Goal: Task Accomplishment & Management: Manage account settings

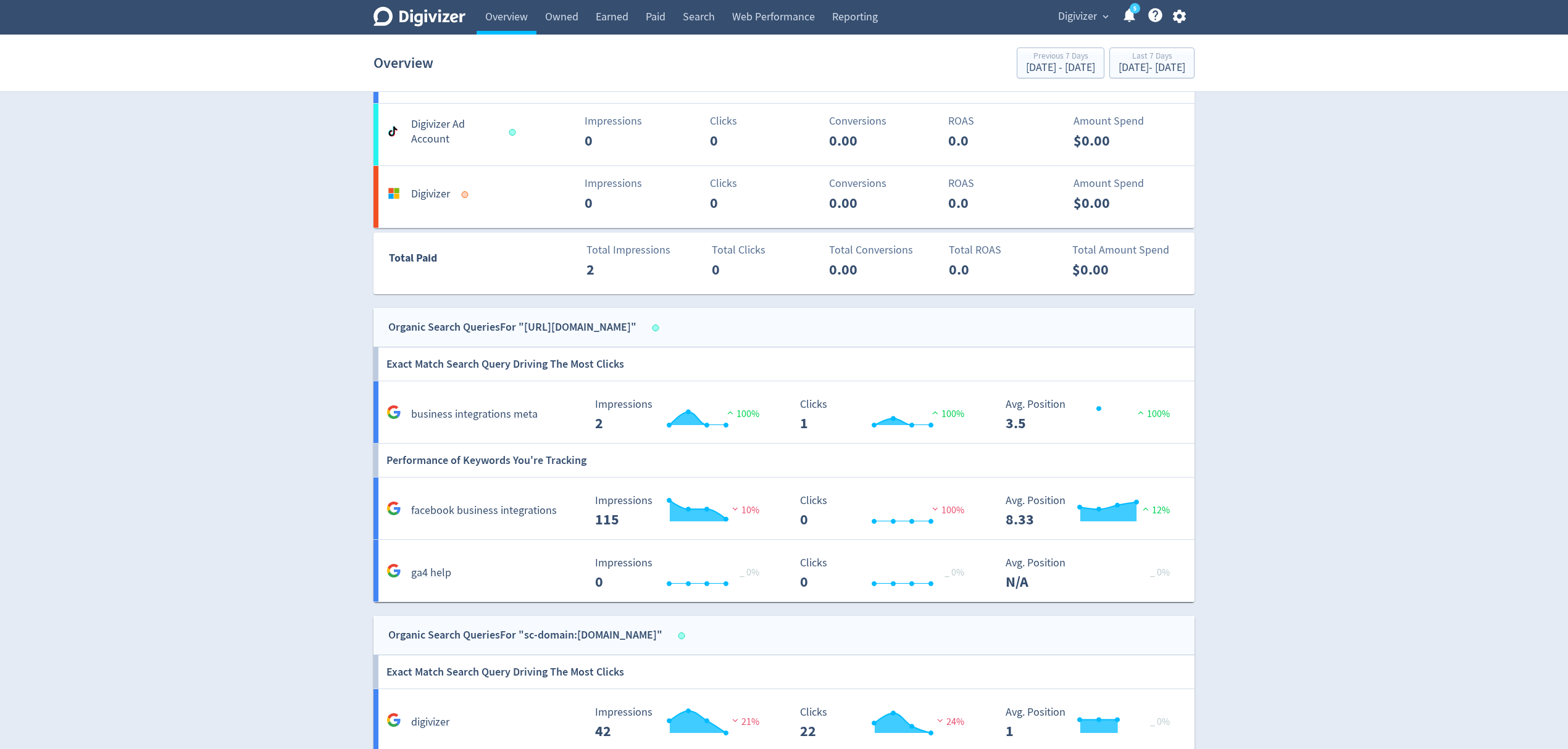
scroll to position [1069, 0]
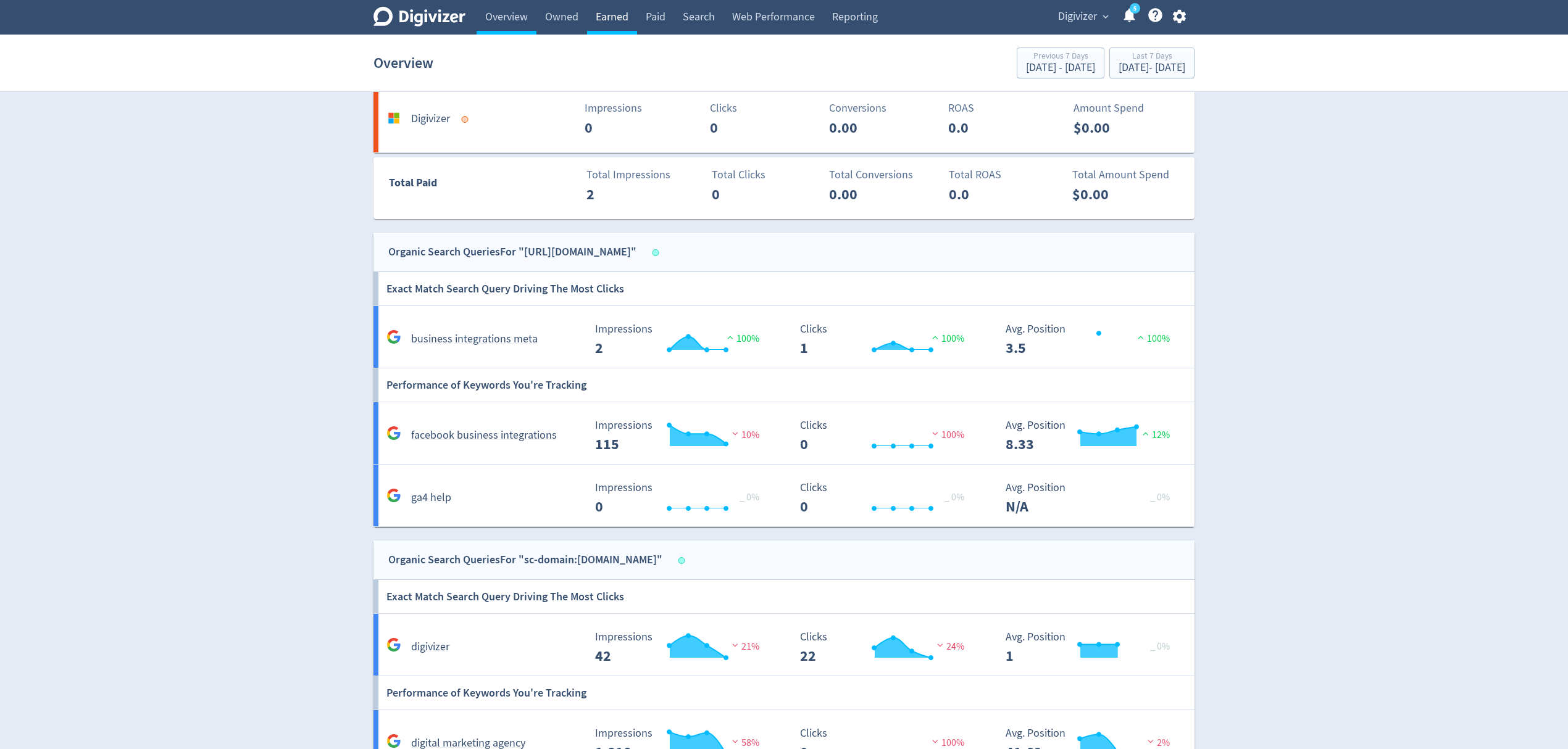
scroll to position [741, 0]
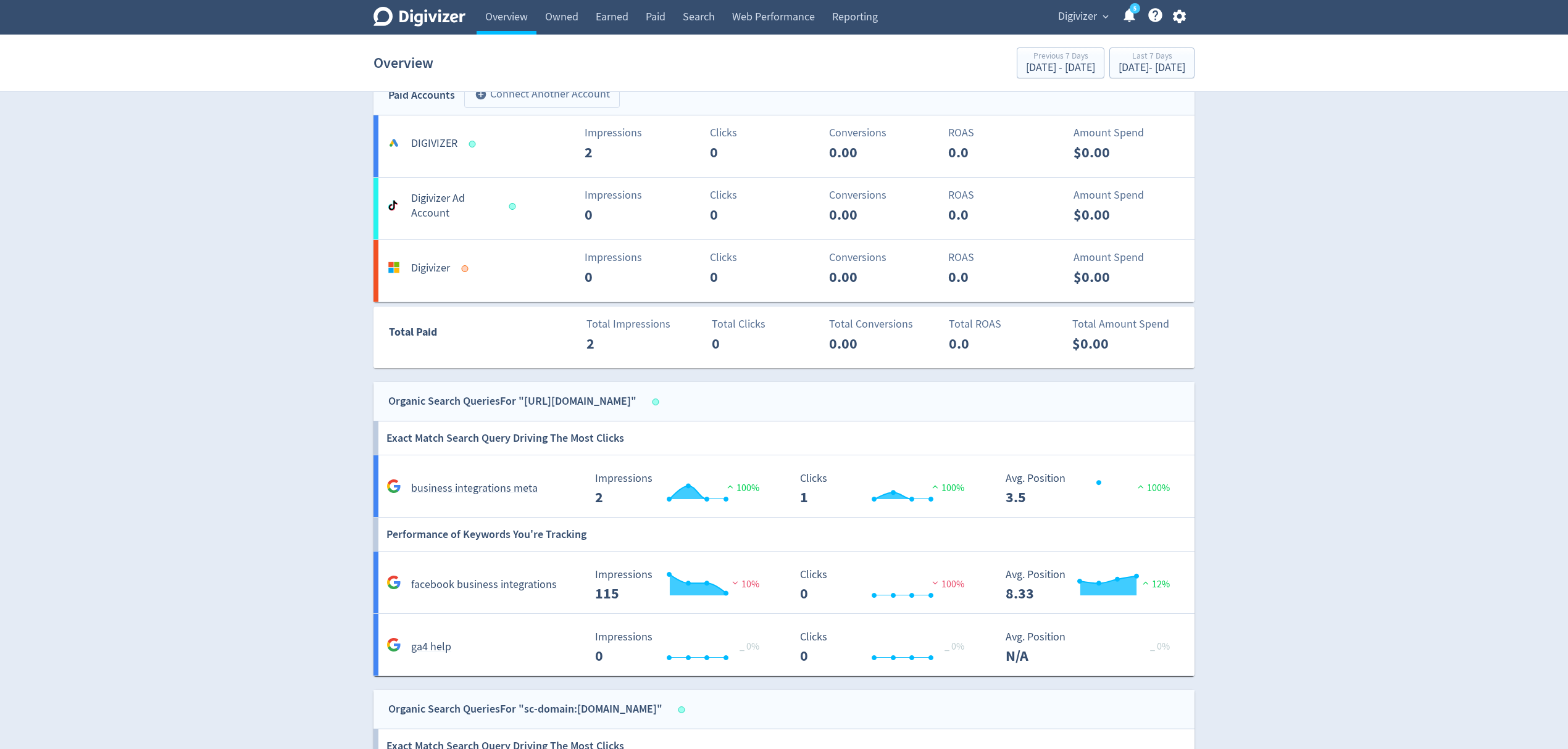
click at [544, 96] on button "add_circle Connect Another Account" at bounding box center [542, 94] width 156 height 27
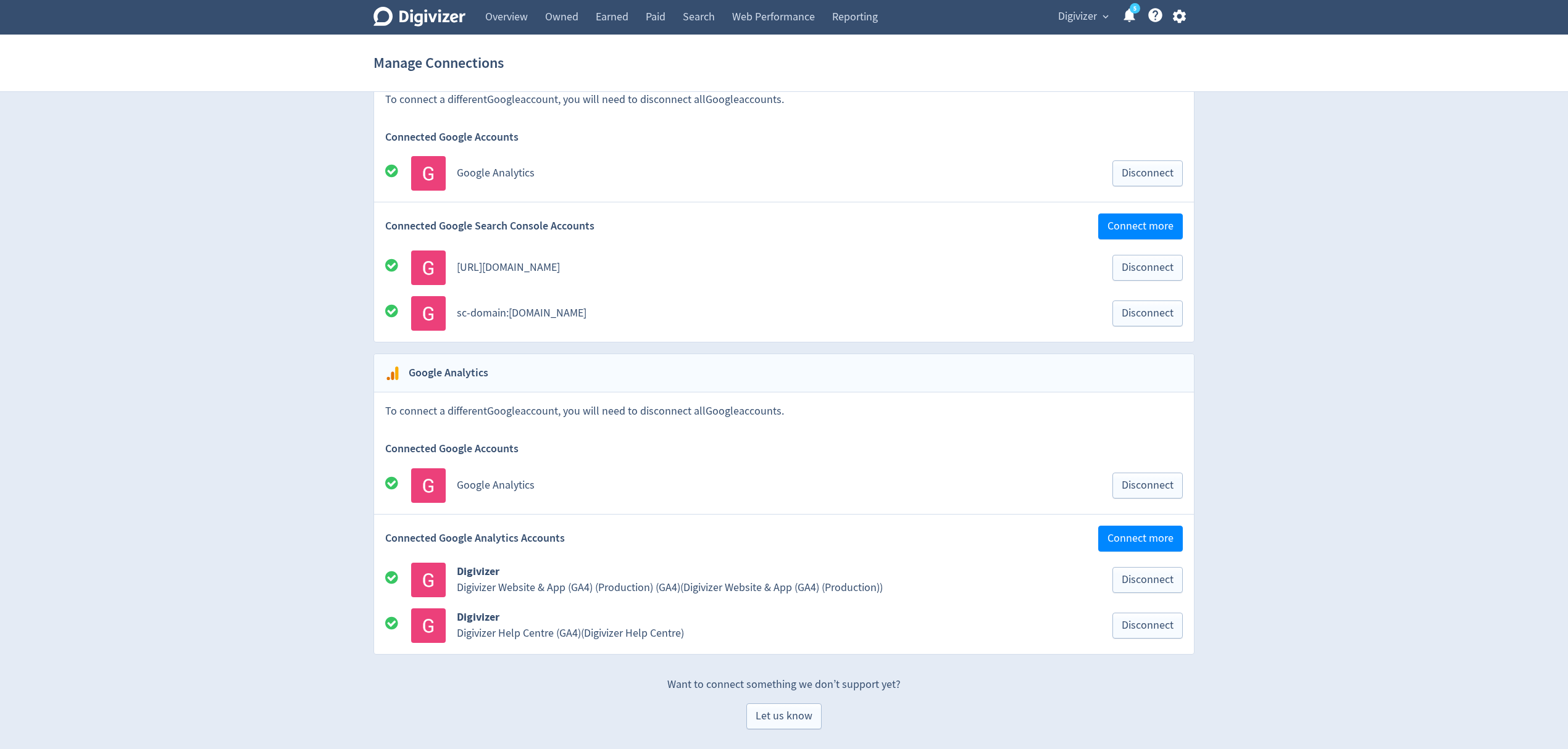
scroll to position [2129, 0]
click at [1081, 22] on span "Digivizer" at bounding box center [1078, 16] width 39 height 20
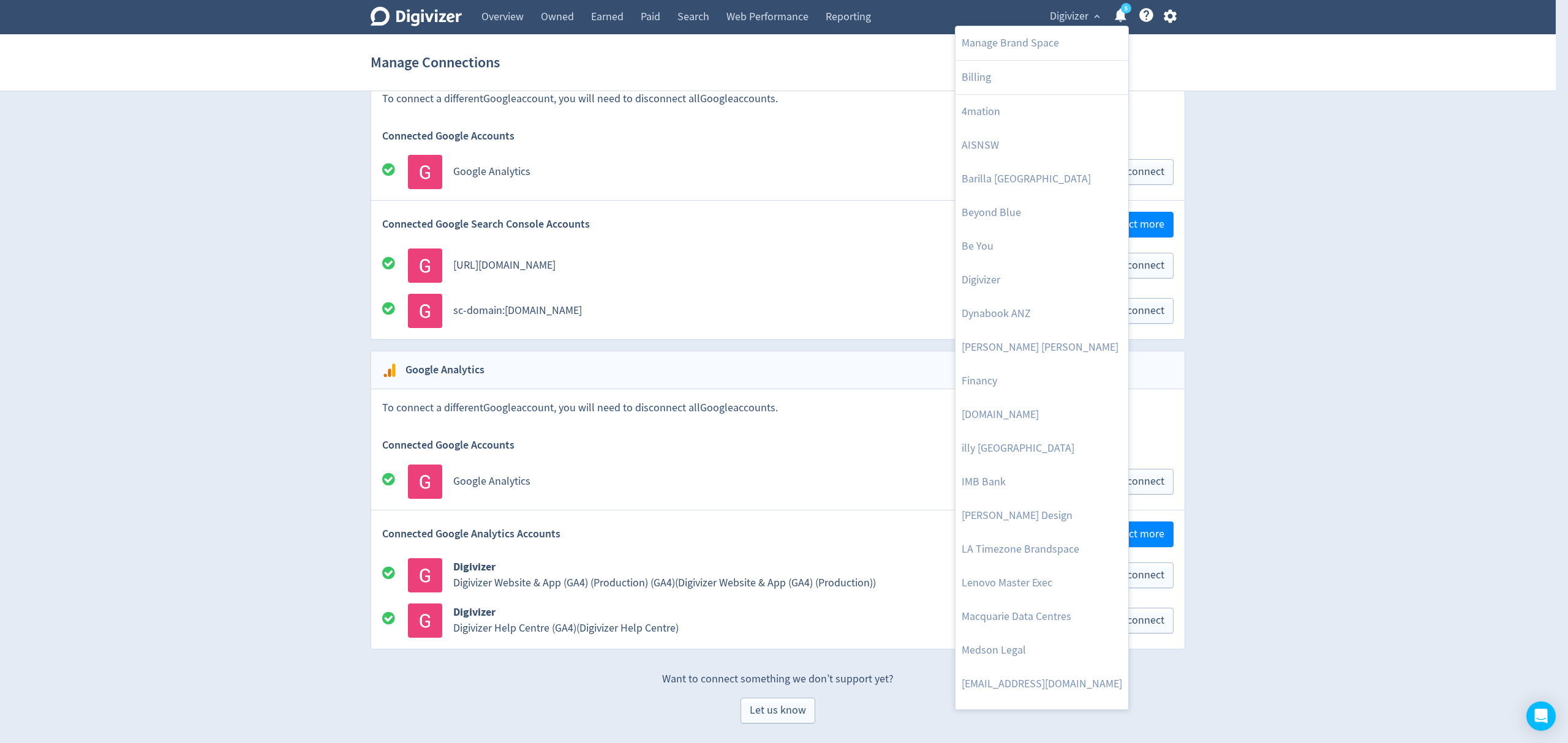
click at [1423, 319] on div at bounding box center [784, 371] width 1568 height 743
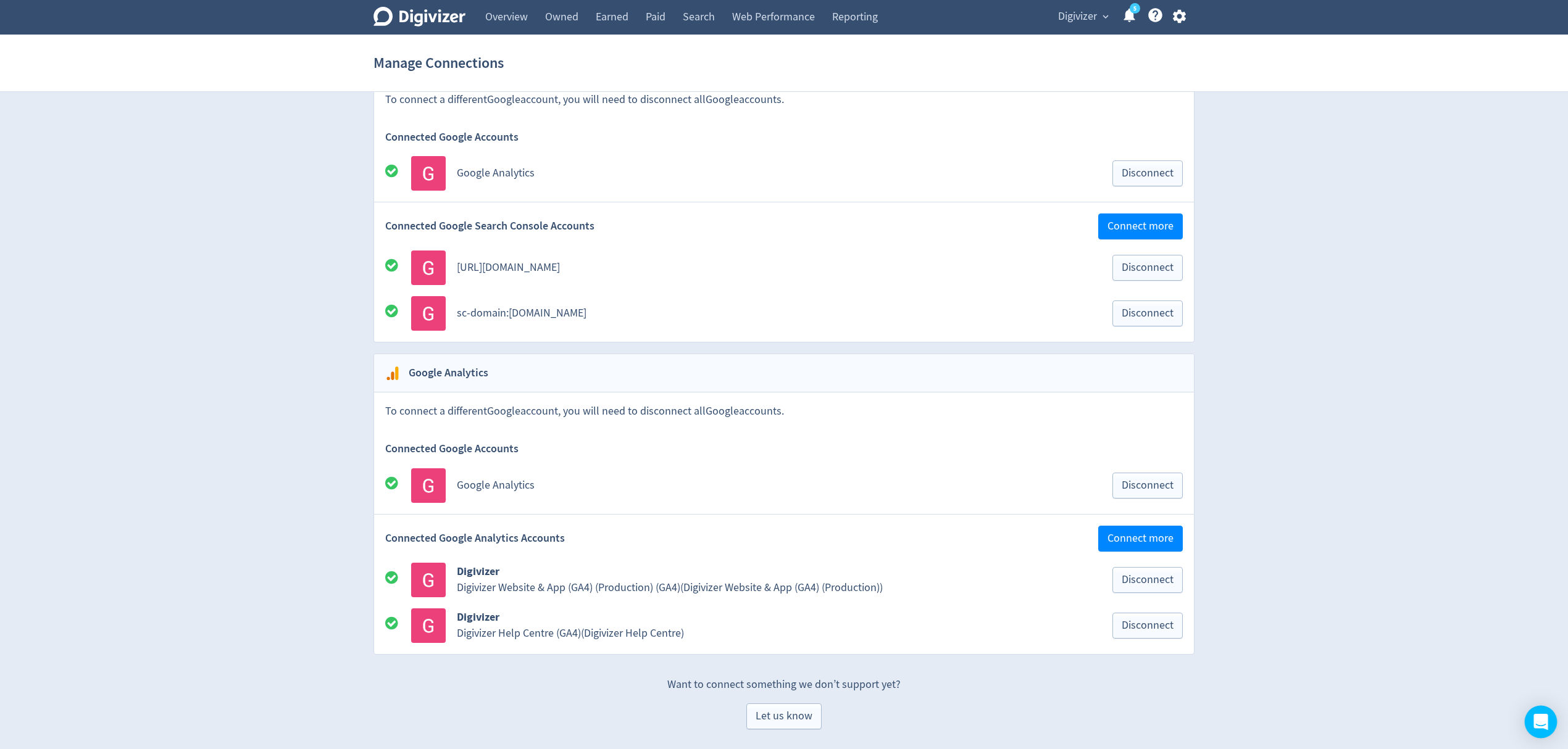
click at [1543, 717] on icon "Open Intercom Messenger" at bounding box center [1541, 722] width 15 height 16
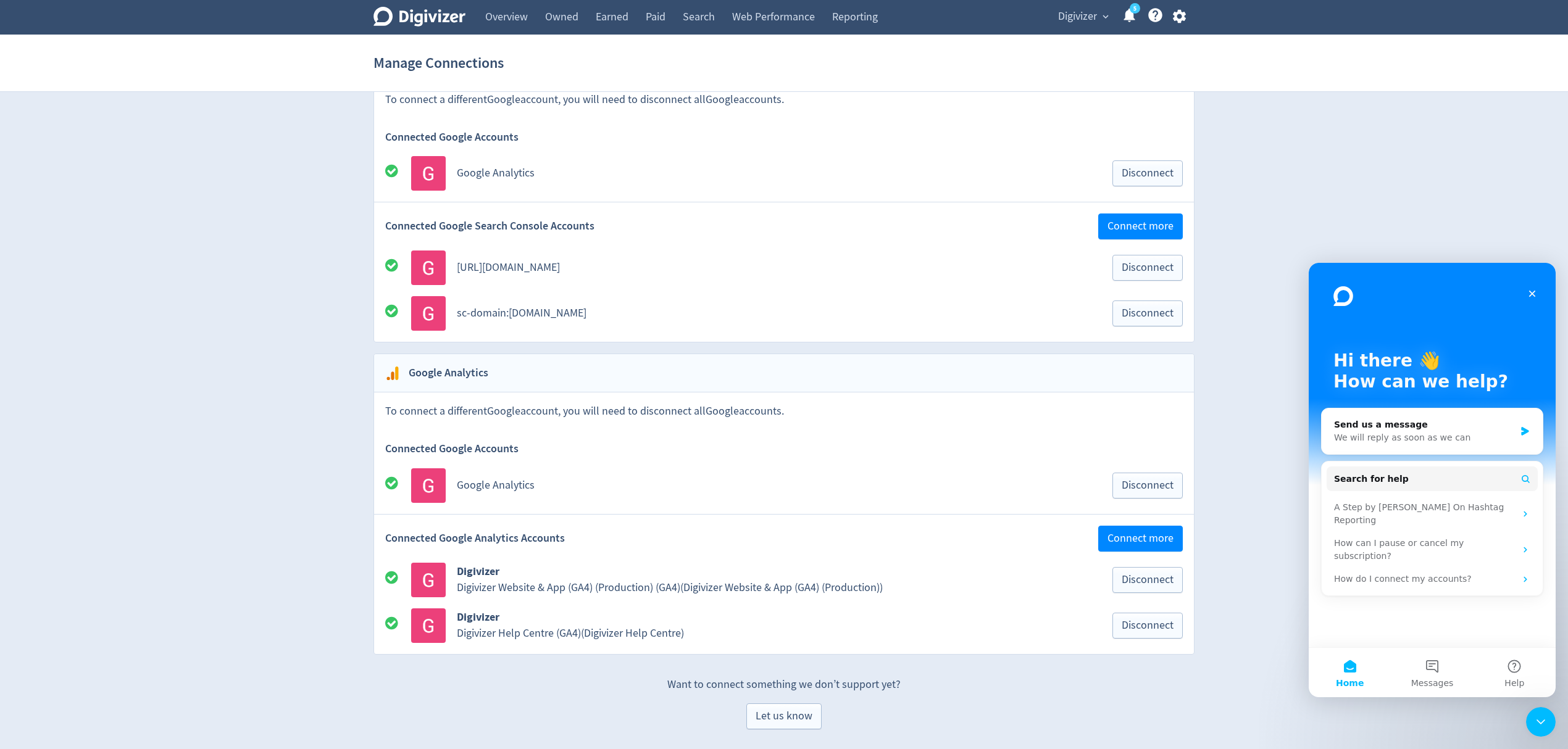
scroll to position [0, 0]
click at [1426, 663] on button "4 Messages" at bounding box center [1432, 673] width 82 height 49
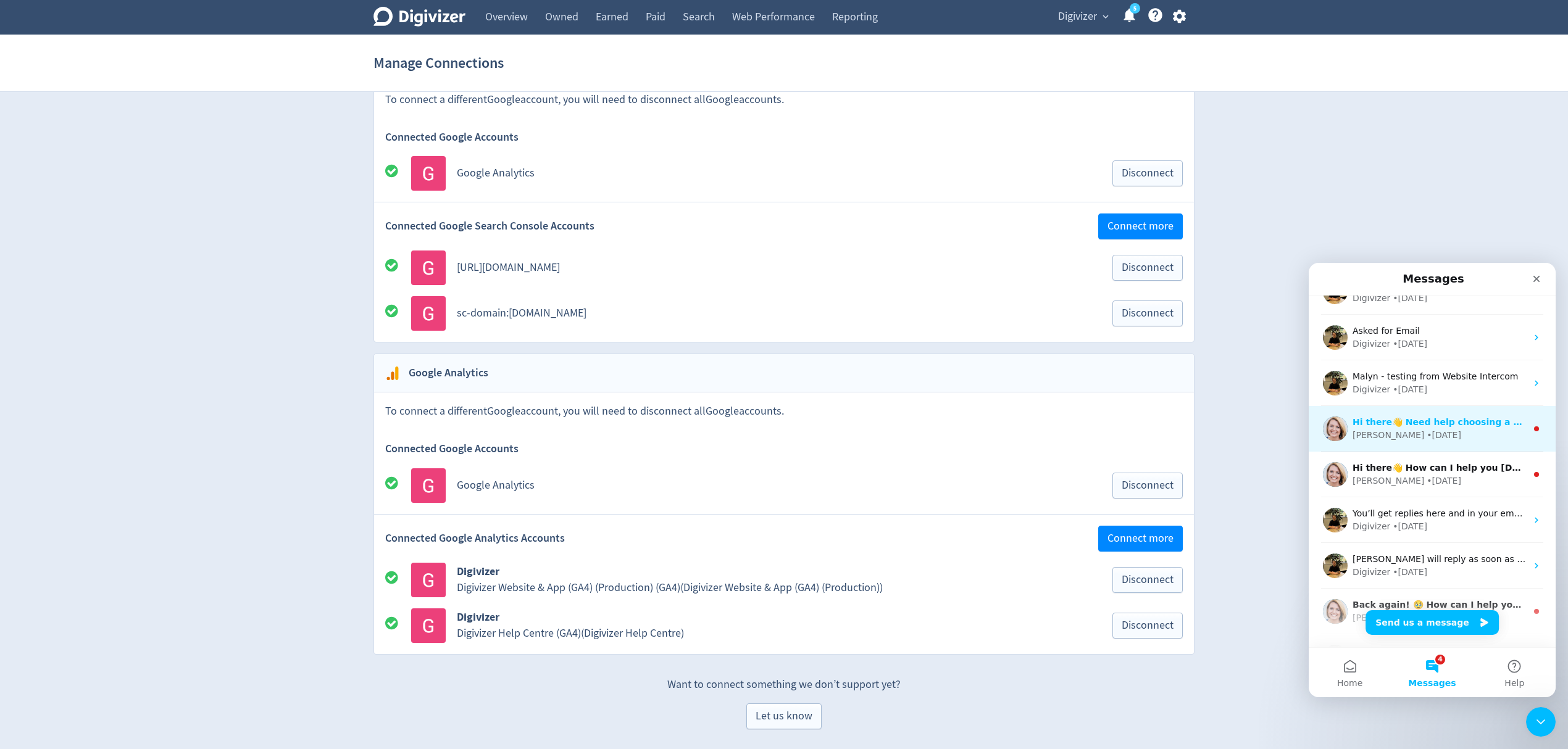
scroll to position [154, 0]
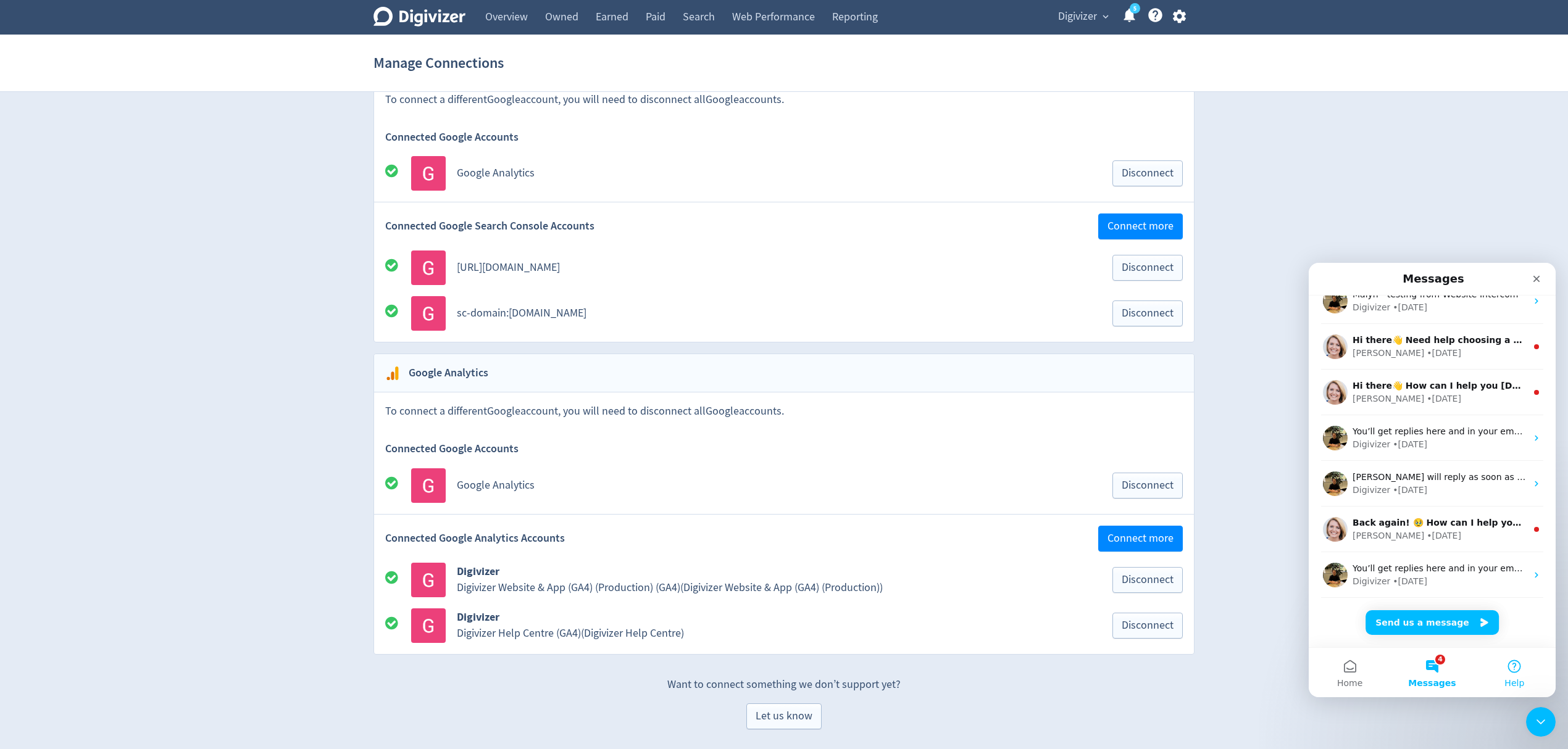
click at [1522, 661] on button "Help" at bounding box center [1514, 673] width 82 height 49
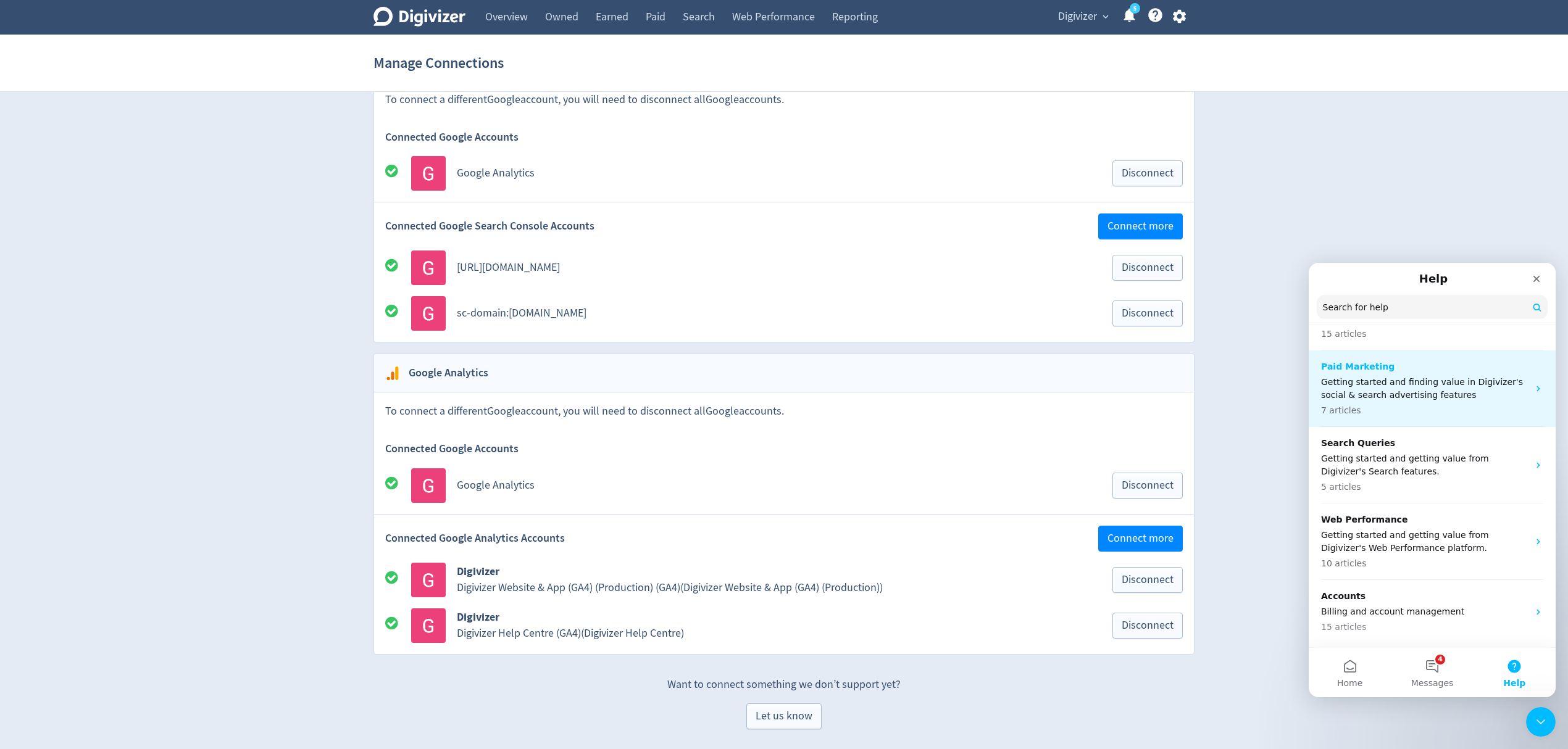
scroll to position [211, 0]
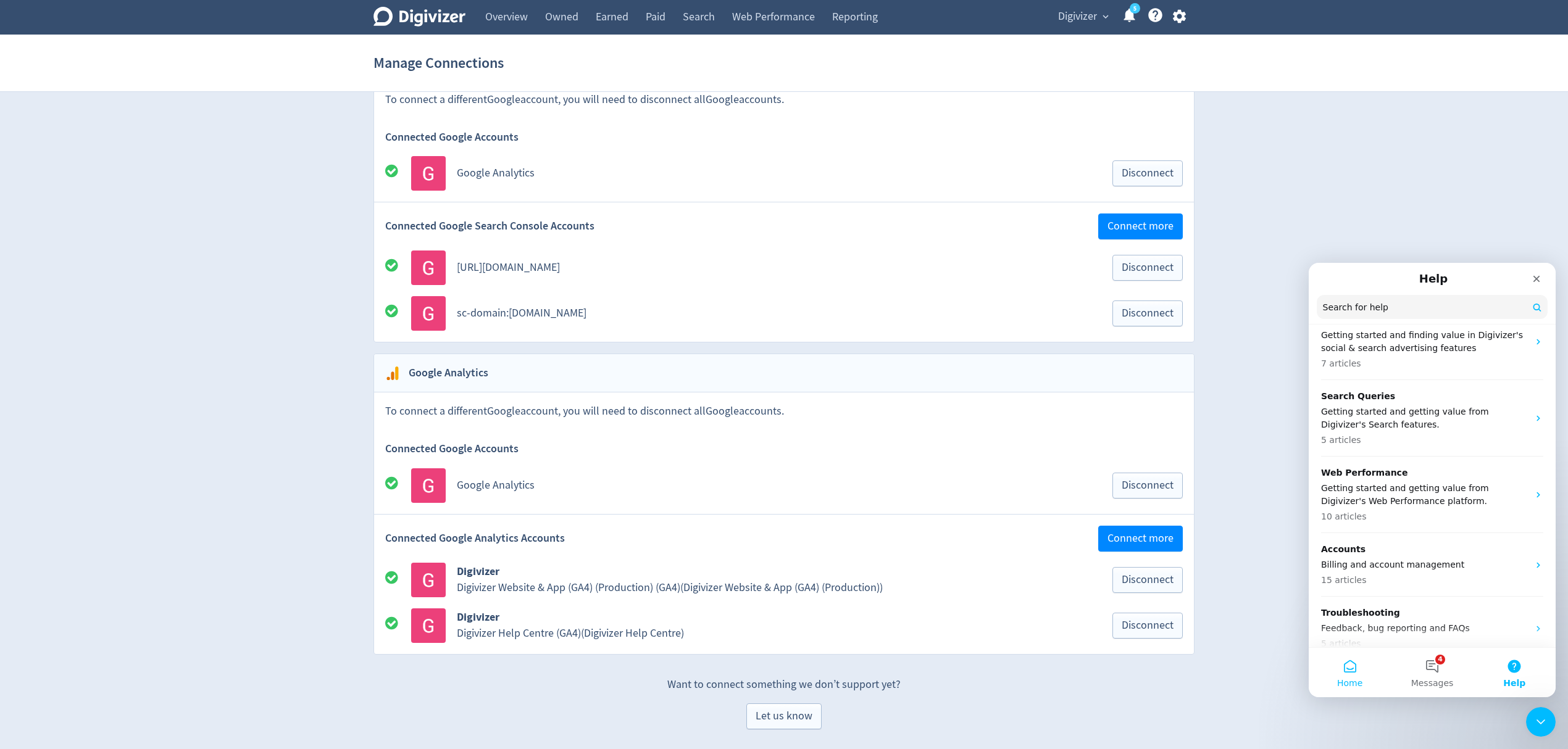
click at [1342, 674] on button "Home" at bounding box center [1350, 673] width 82 height 49
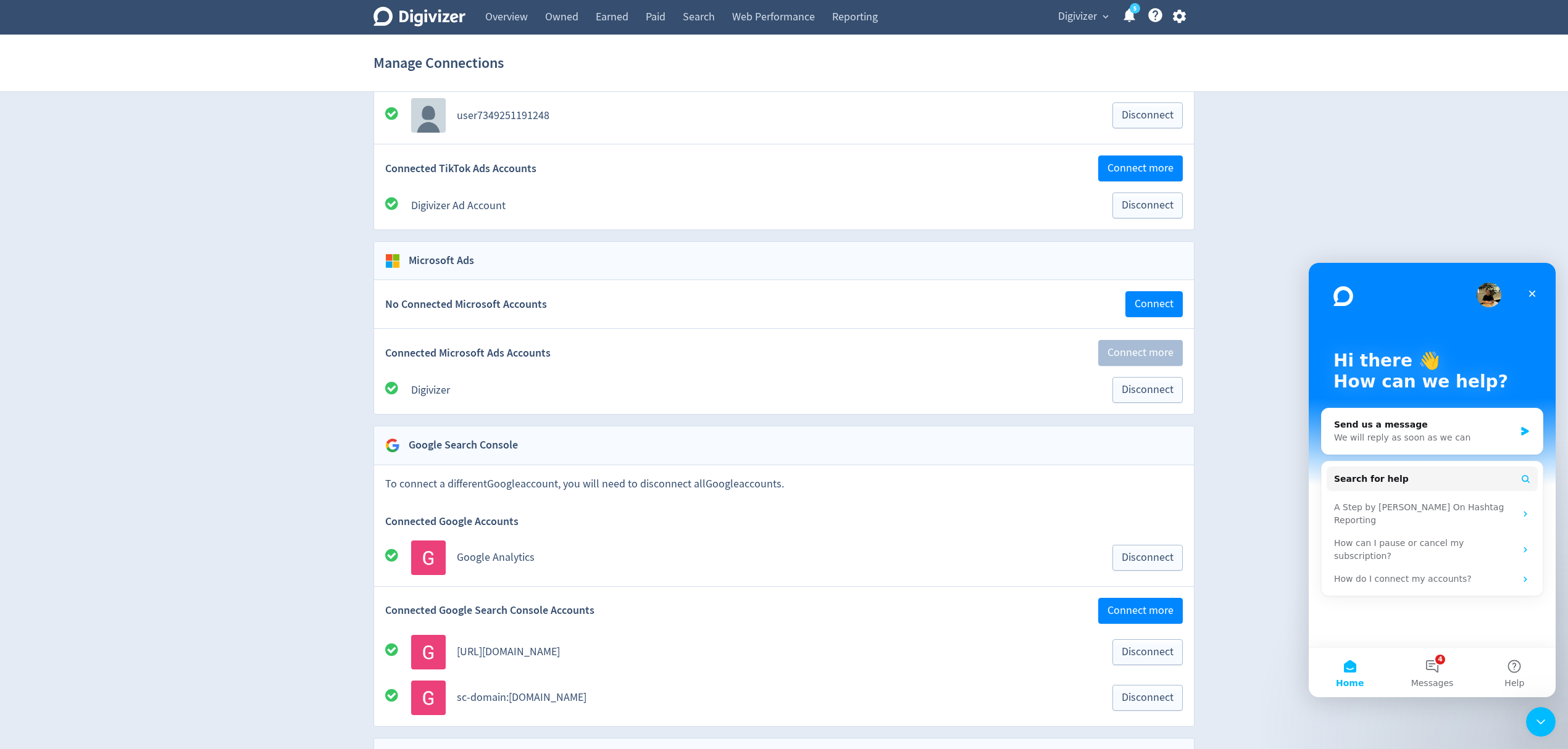
scroll to position [1717, 0]
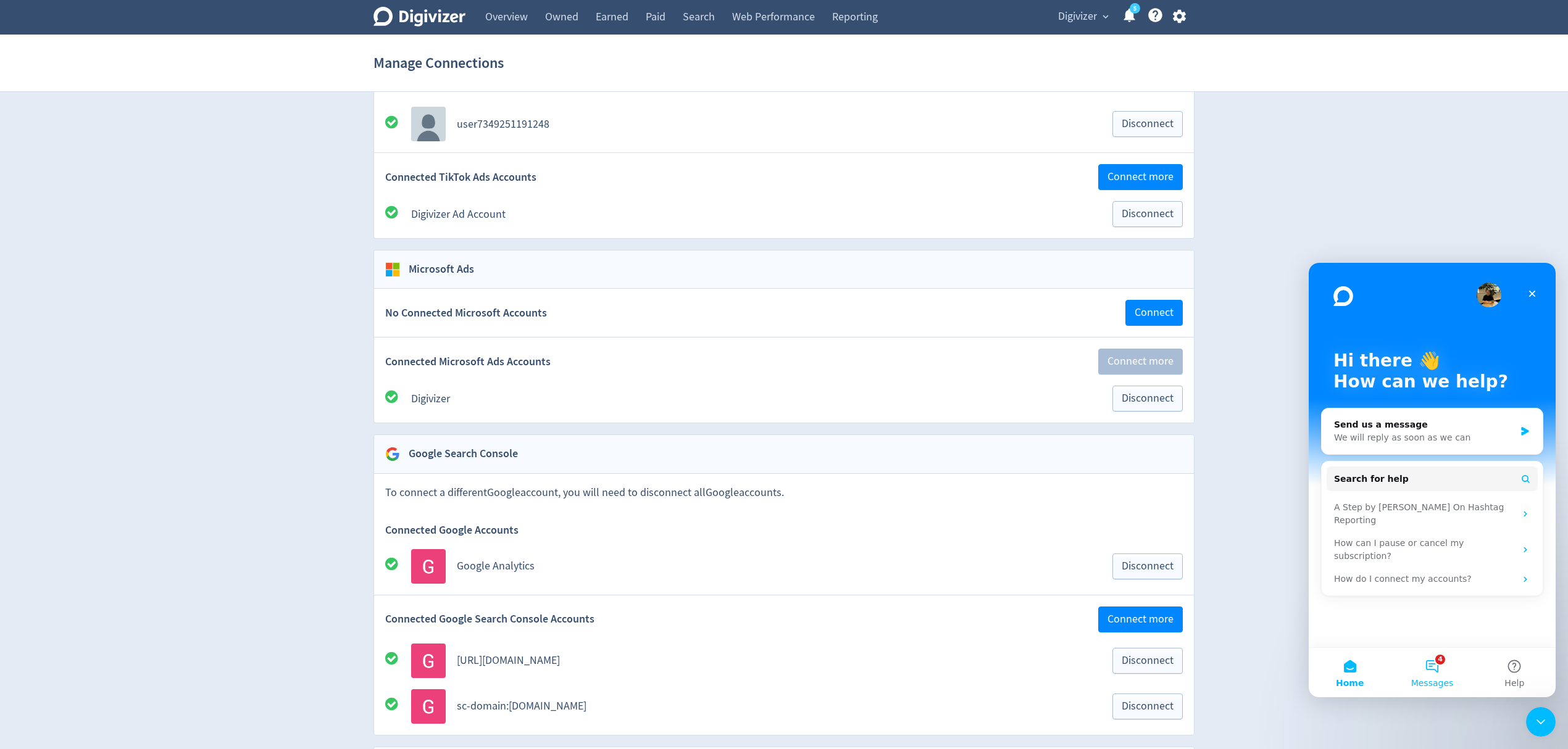
click at [1435, 673] on button "4 Messages" at bounding box center [1432, 673] width 82 height 49
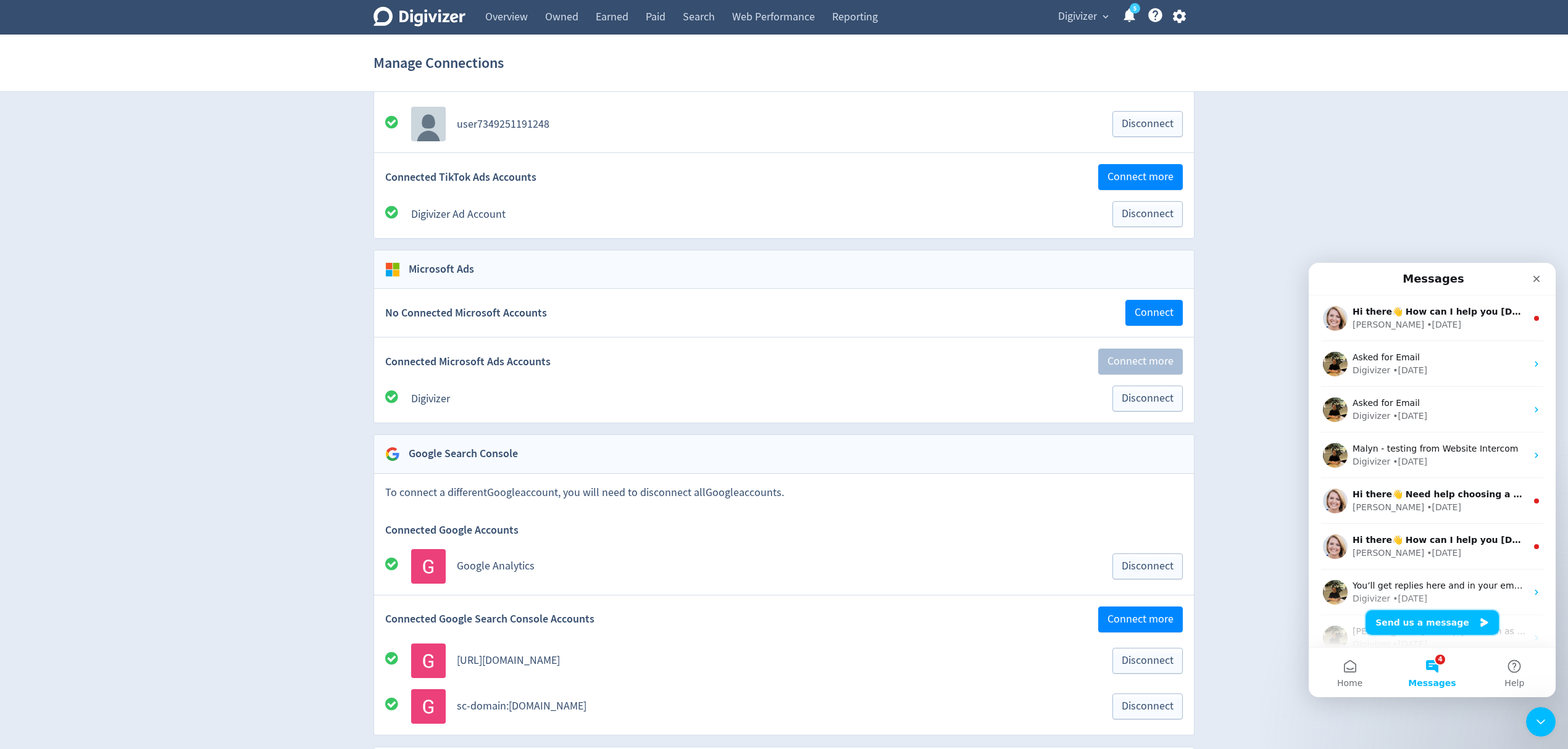
click at [1432, 629] on button "Send us a message" at bounding box center [1432, 623] width 133 height 25
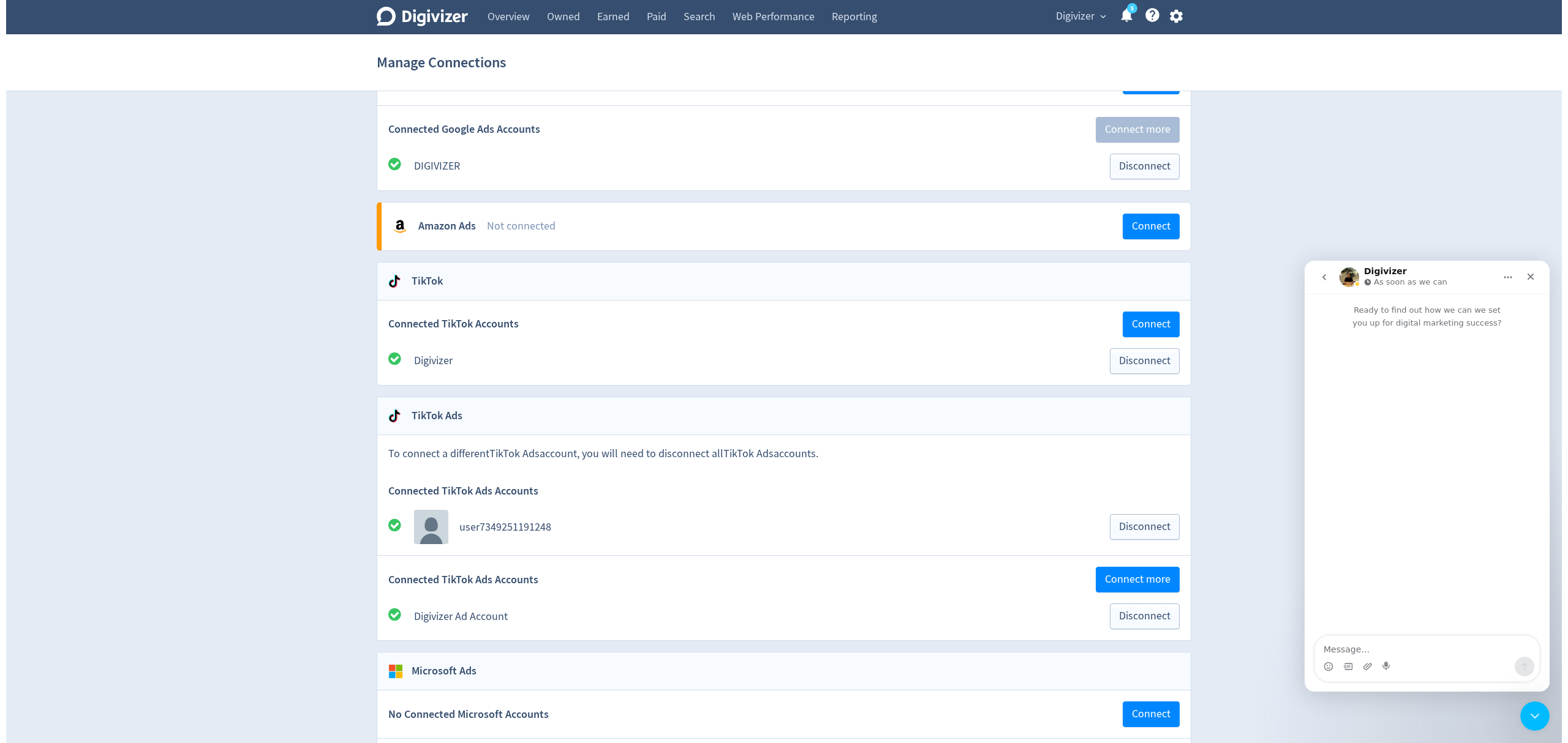
scroll to position [1295, 0]
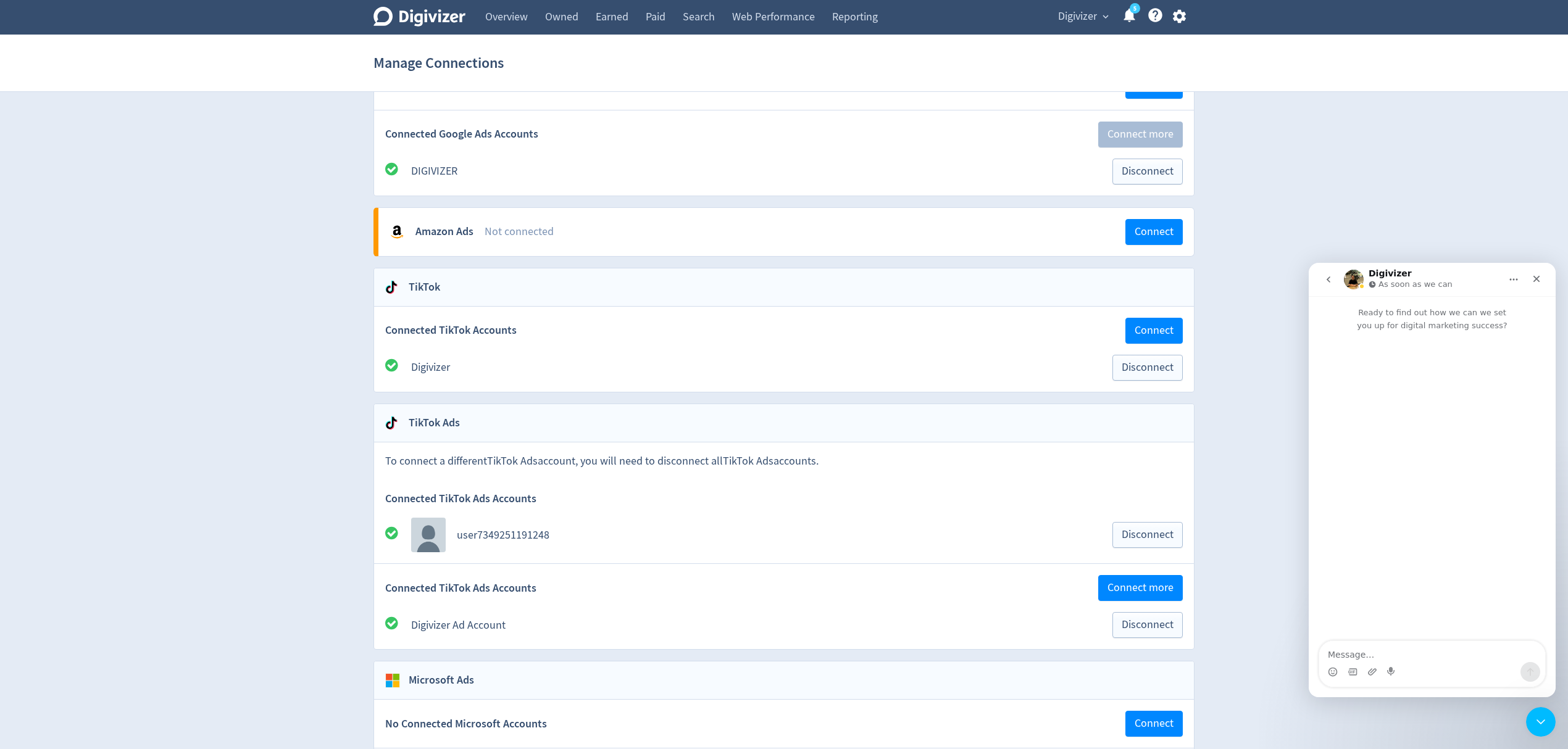
click at [1081, 21] on span "Digivizer" at bounding box center [1078, 16] width 39 height 20
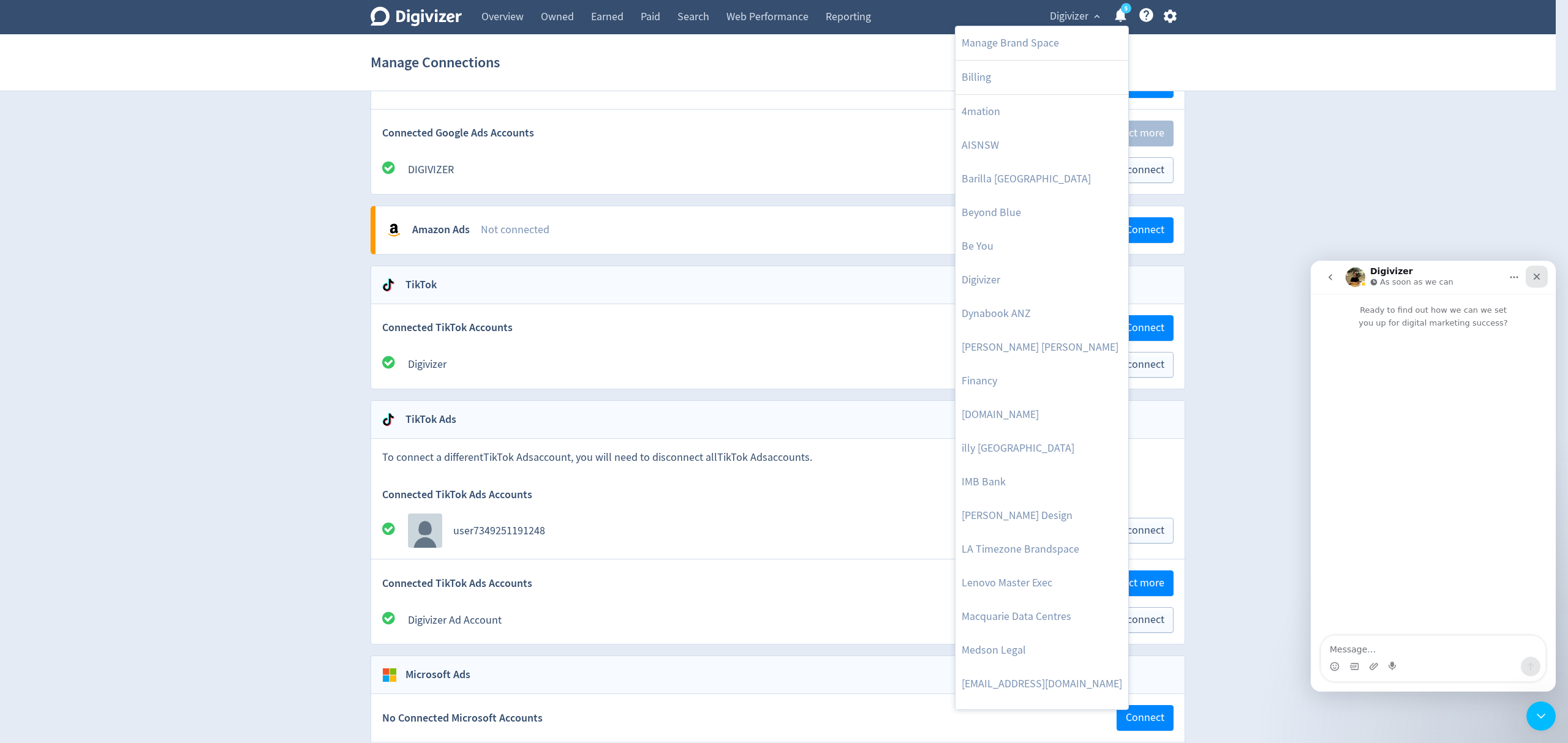
click at [1536, 274] on icon "Close" at bounding box center [1537, 277] width 10 height 10
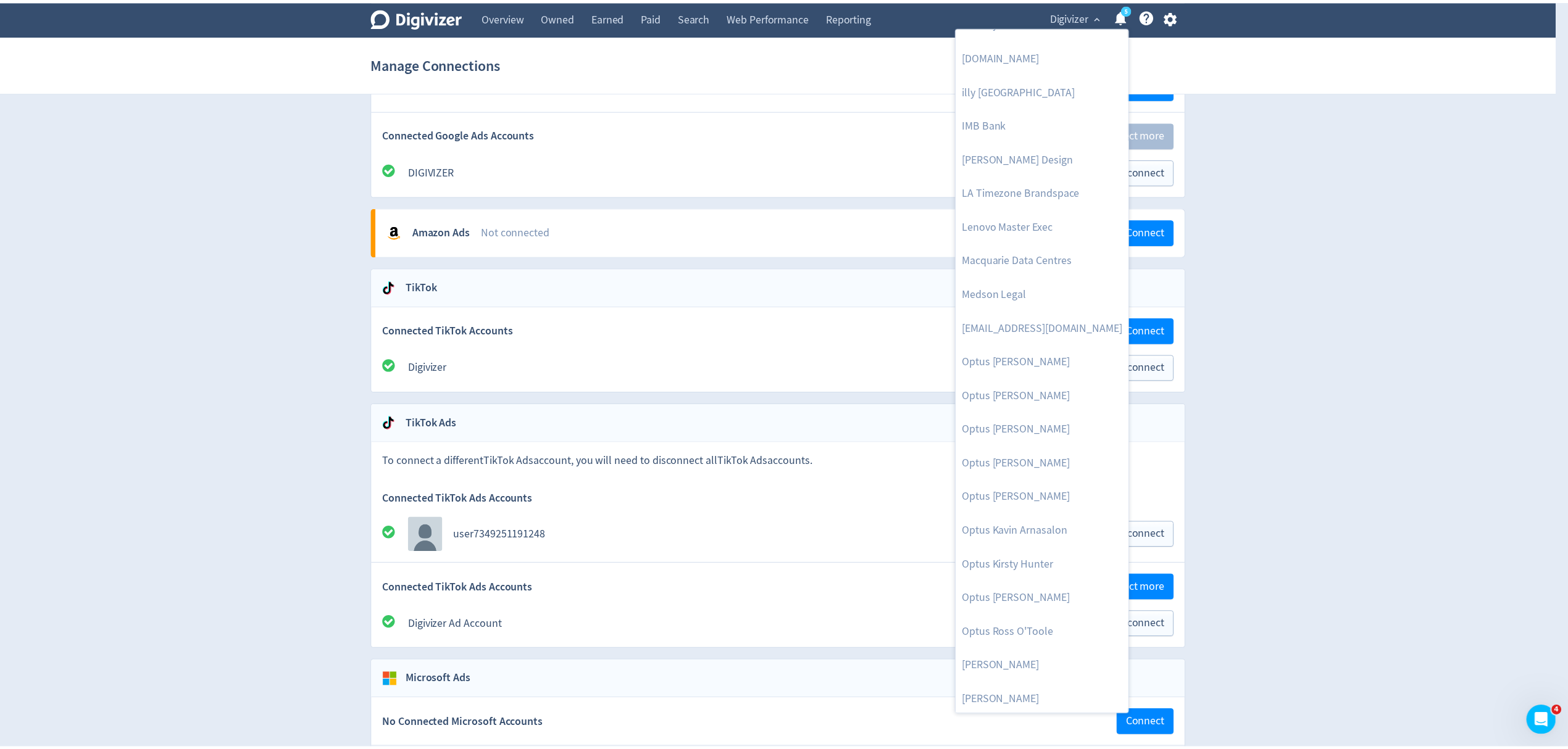
scroll to position [603, 0]
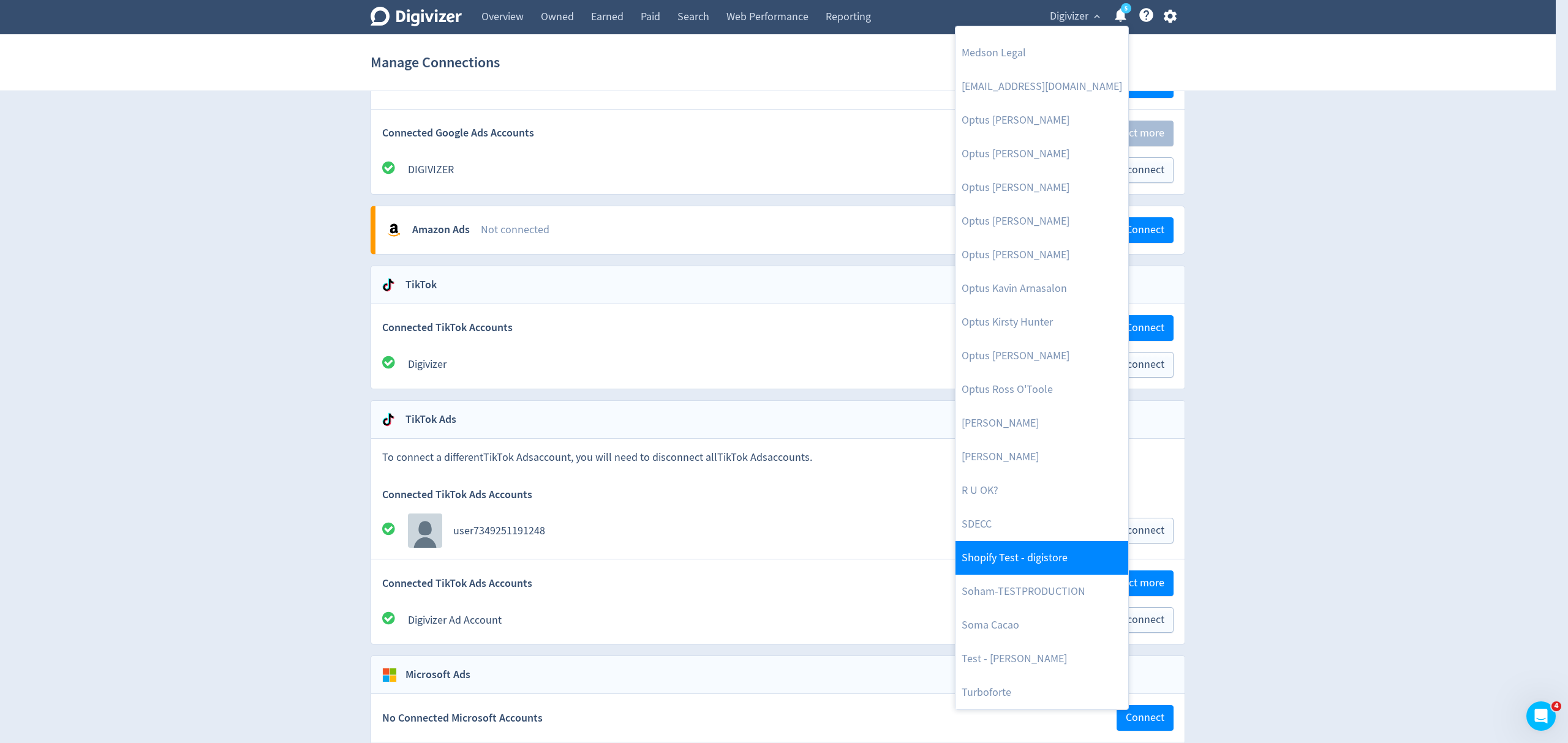
click at [1055, 567] on link "Shopify Test - digistore" at bounding box center [1042, 558] width 173 height 34
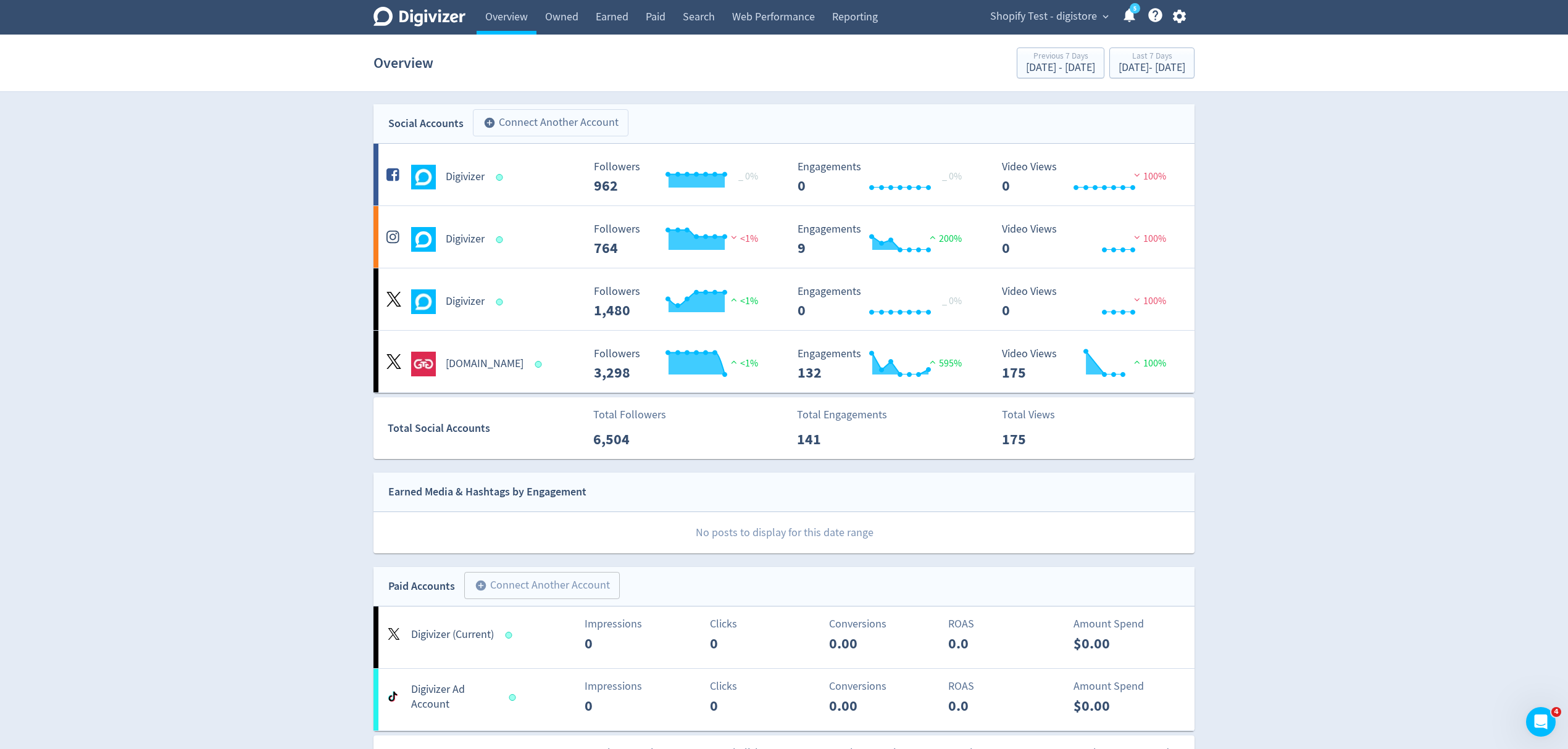
click at [569, 122] on button "add_circle Connect Another Account" at bounding box center [550, 123] width 156 height 27
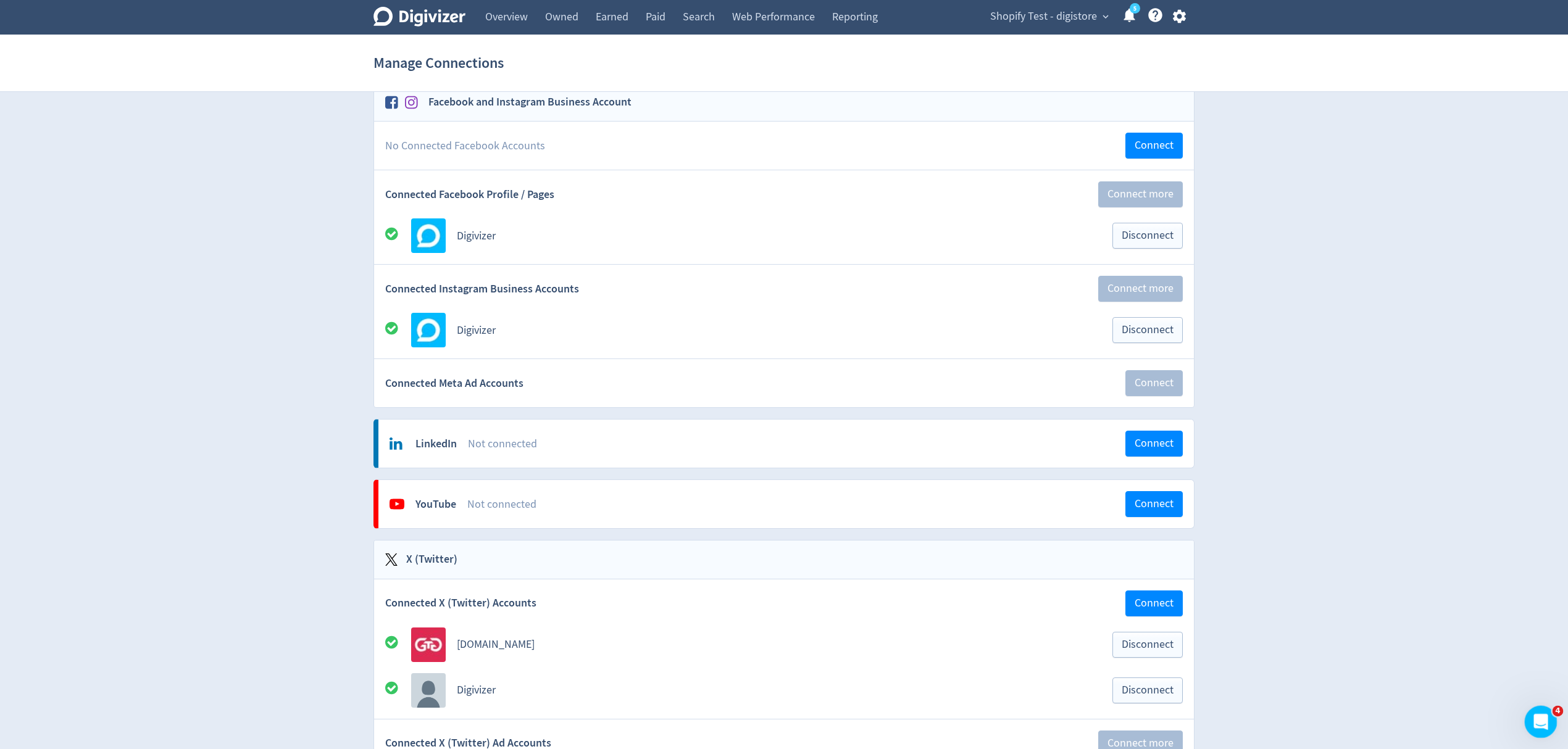
scroll to position [164, 0]
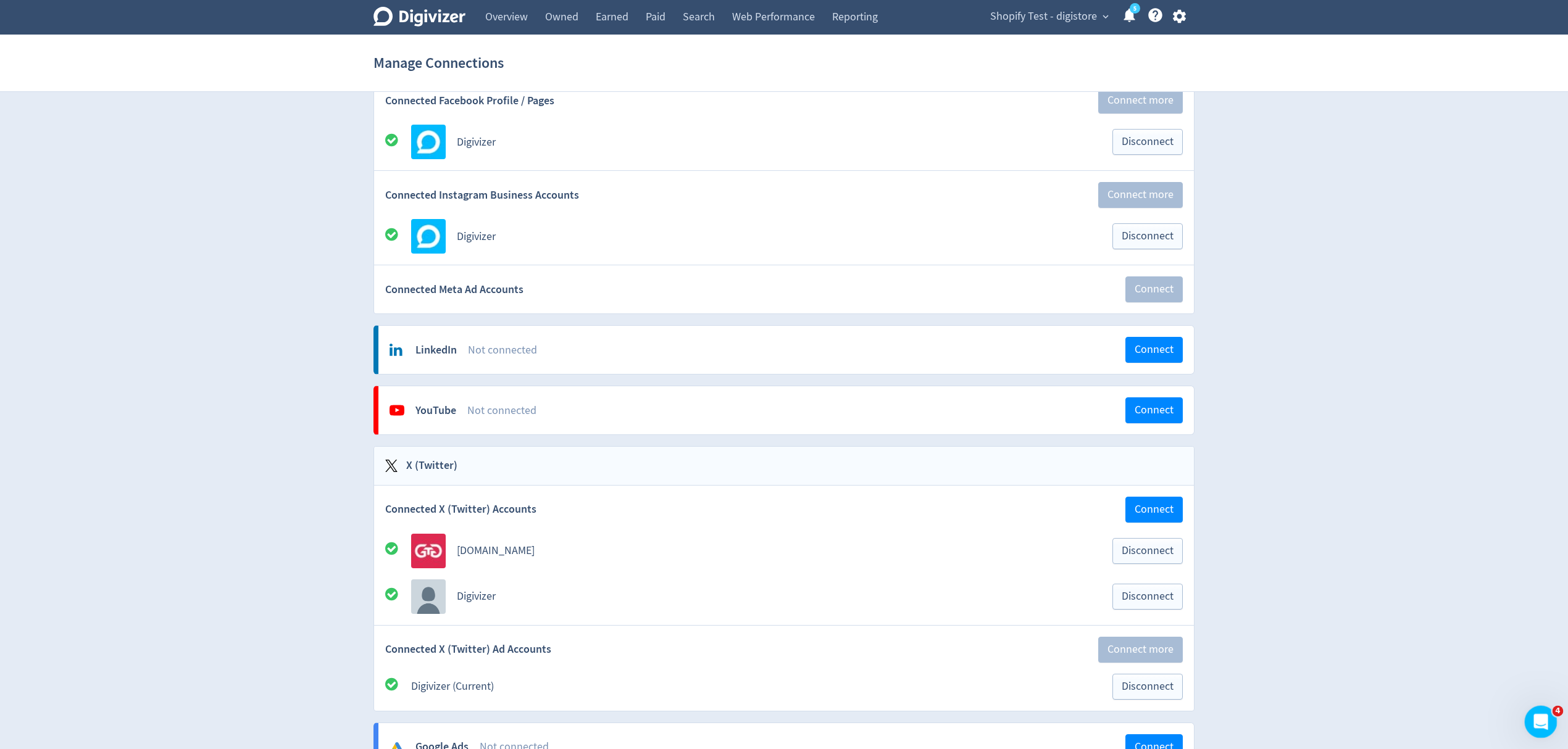
click at [1540, 727] on icon "Open Intercom Messenger" at bounding box center [1540, 721] width 20 height 20
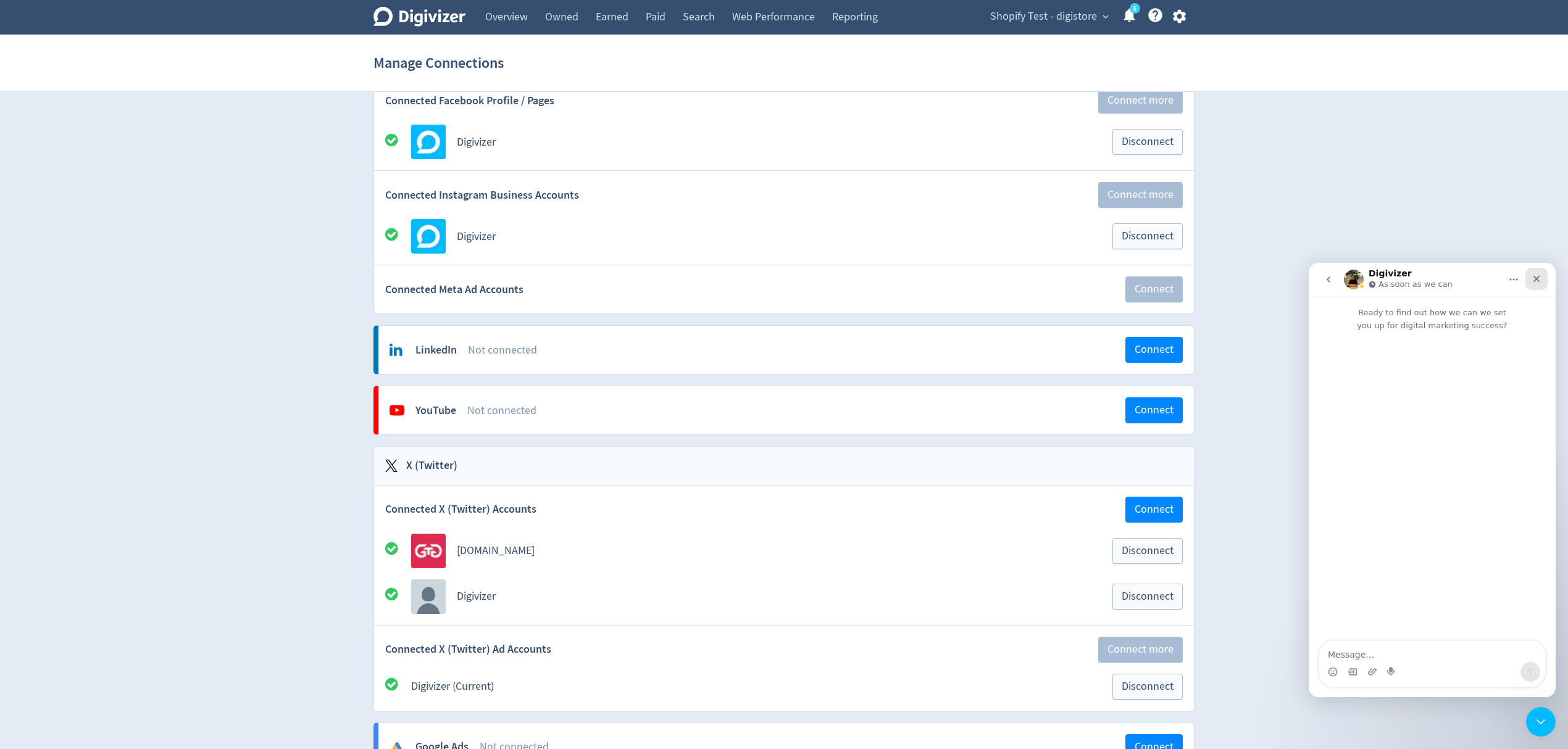
click at [1534, 279] on icon "Close" at bounding box center [1537, 279] width 10 height 10
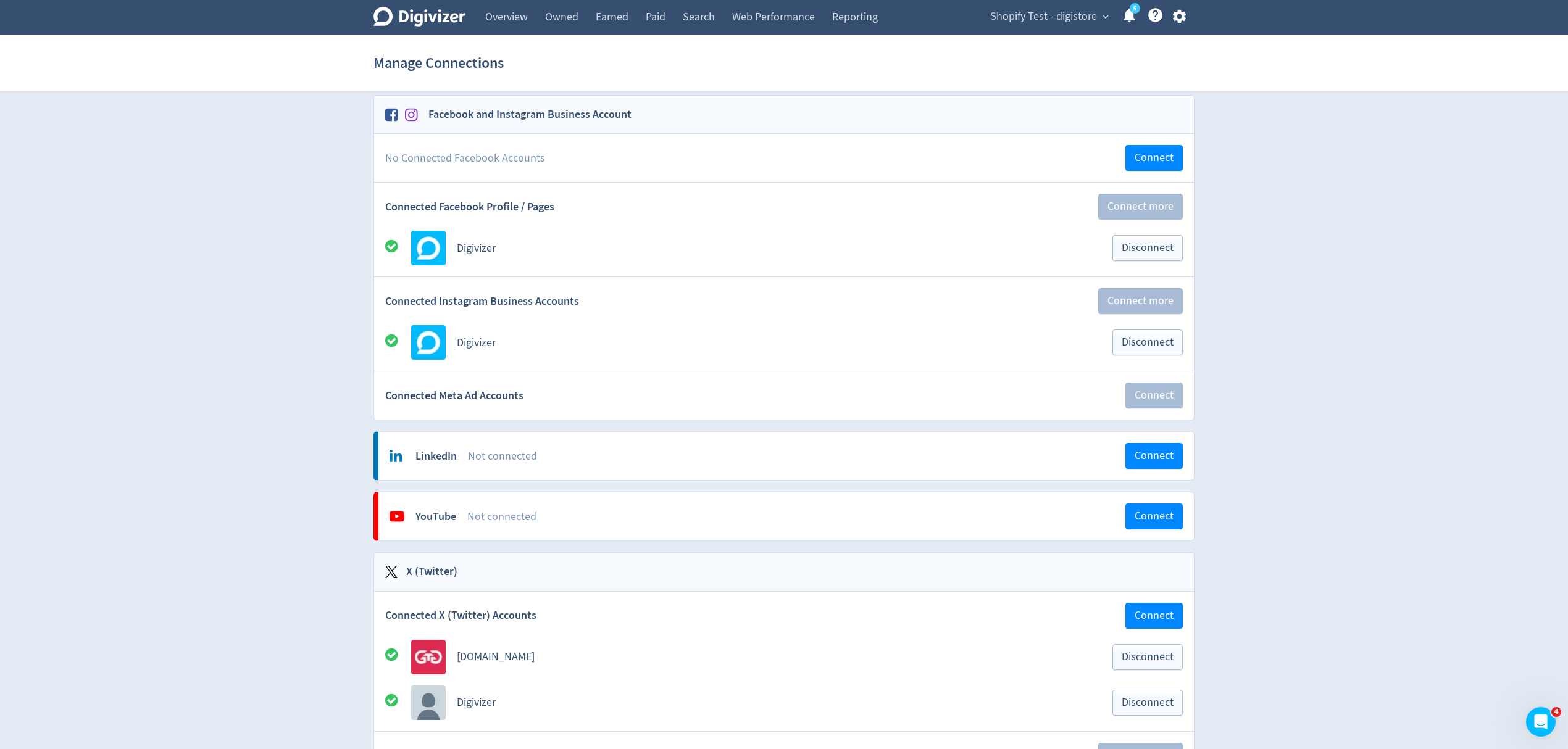
scroll to position [0, 0]
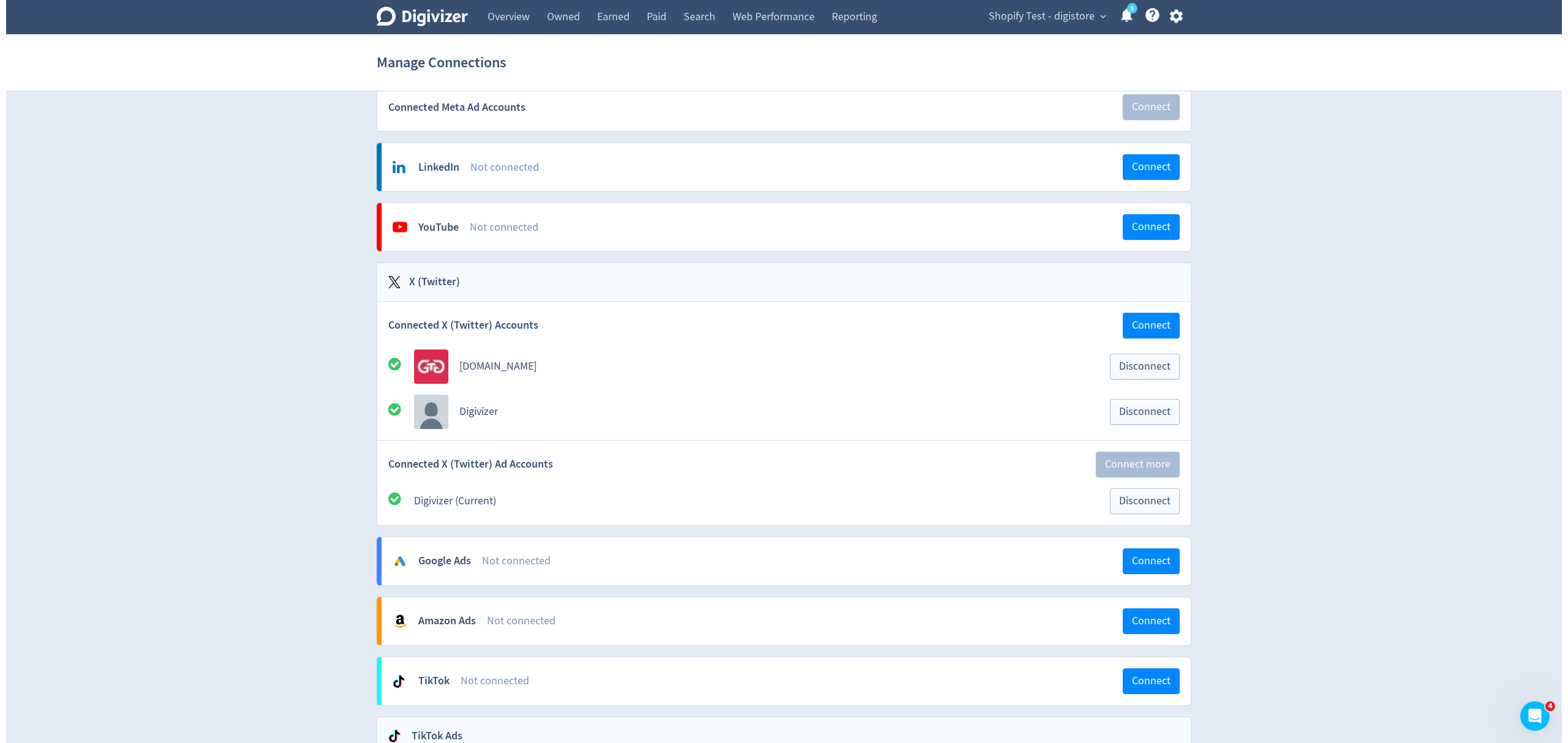
scroll to position [163, 0]
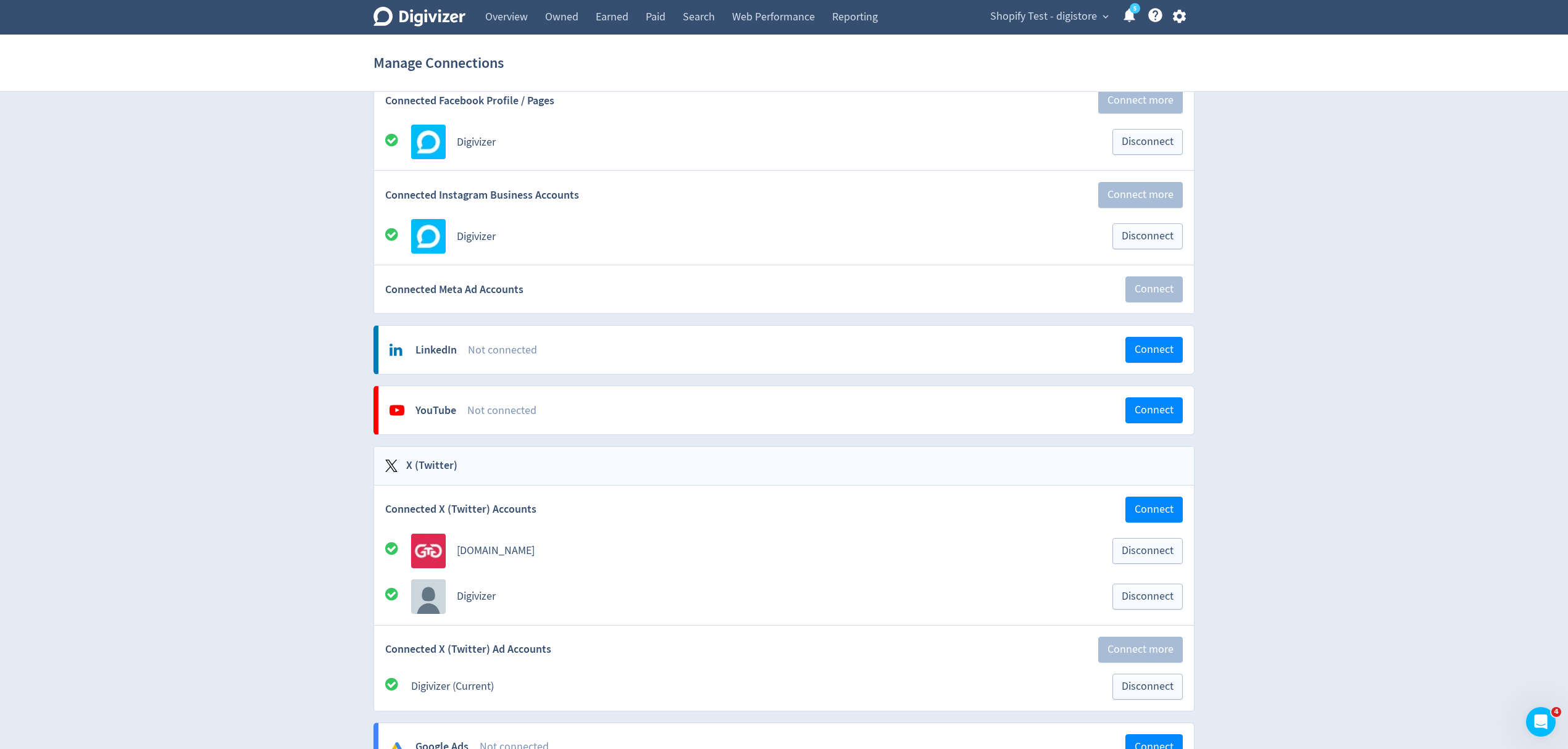
click at [1074, 17] on span "Shopify Test - digistore" at bounding box center [1043, 16] width 107 height 20
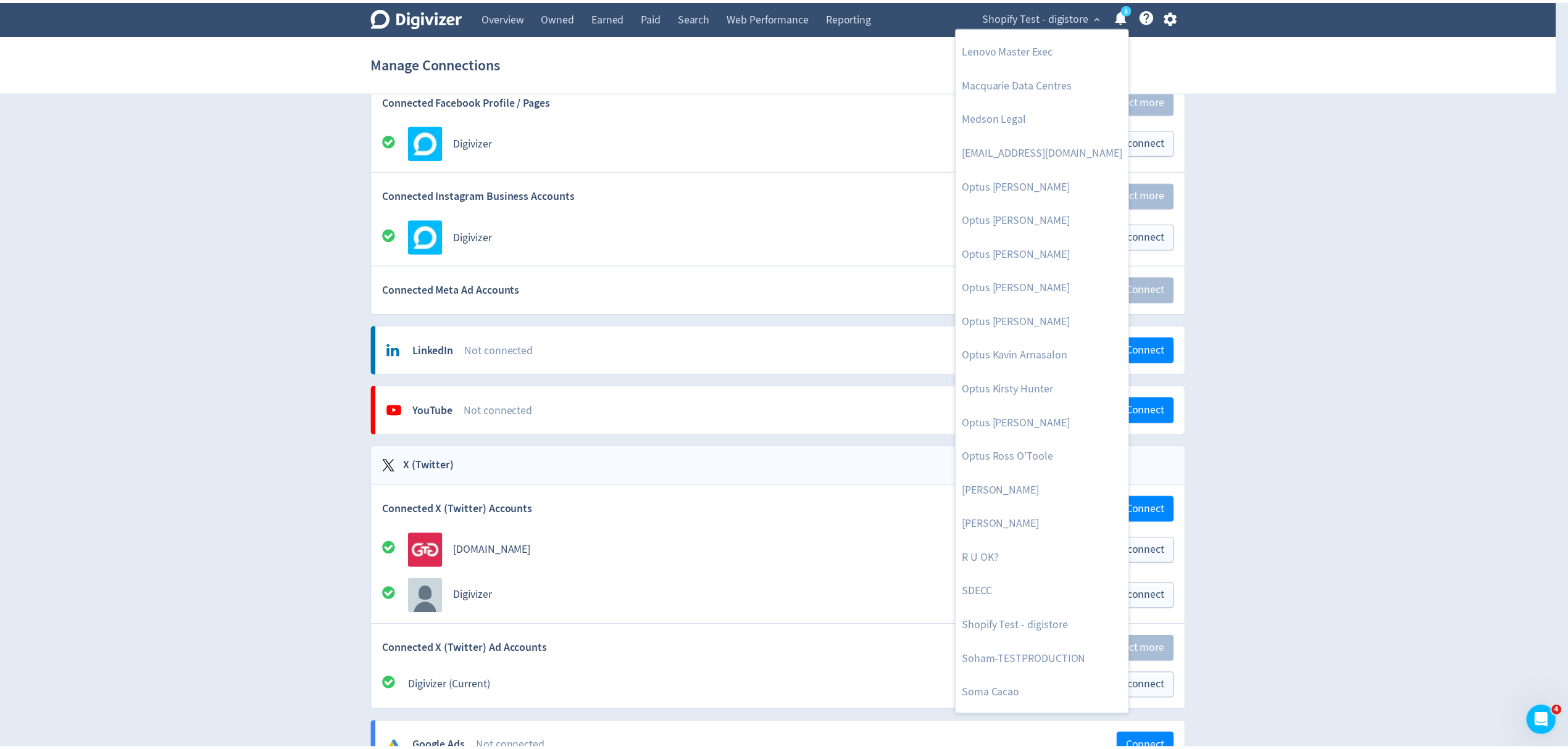
scroll to position [539, 0]
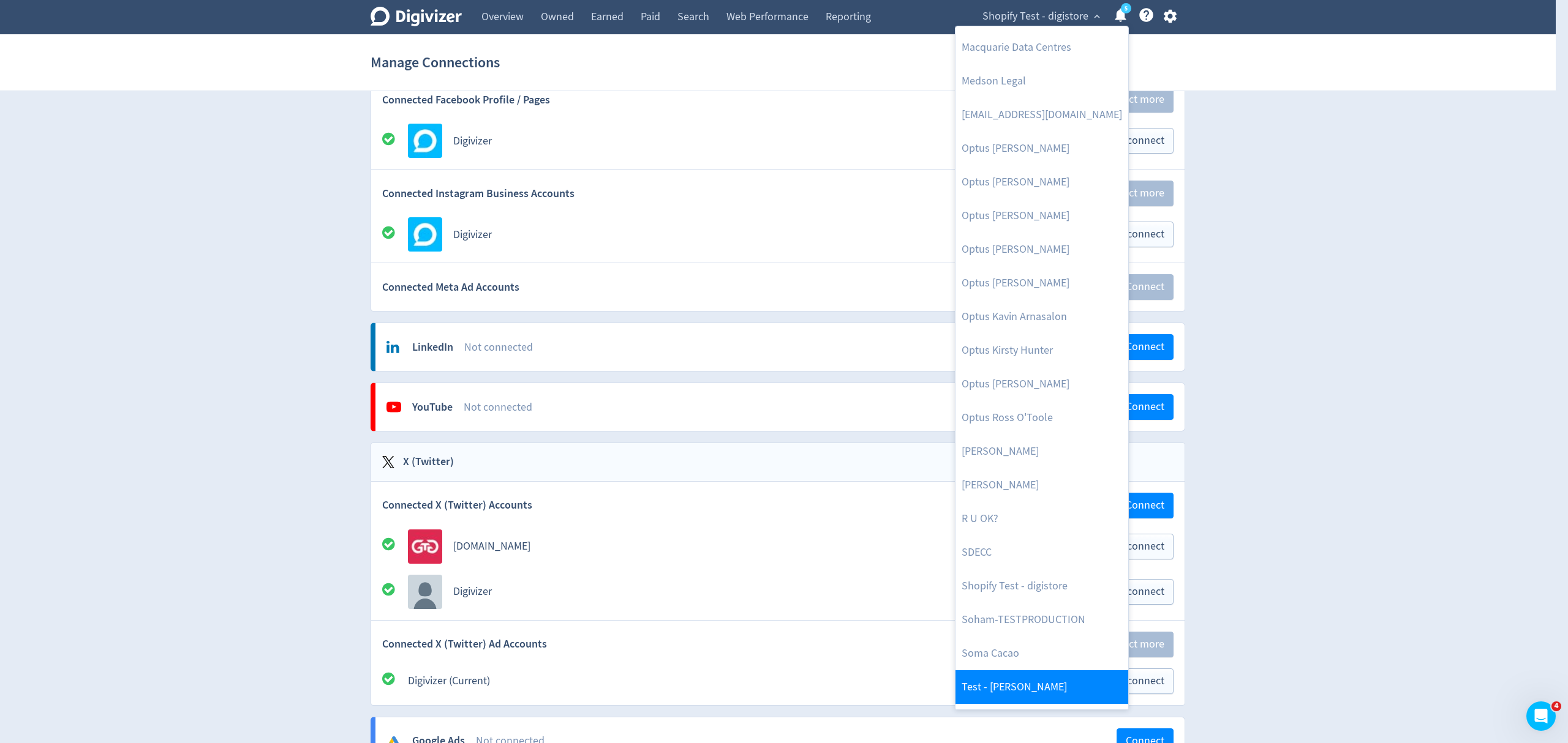
click at [997, 679] on link "Test - [PERSON_NAME]" at bounding box center [1042, 687] width 173 height 34
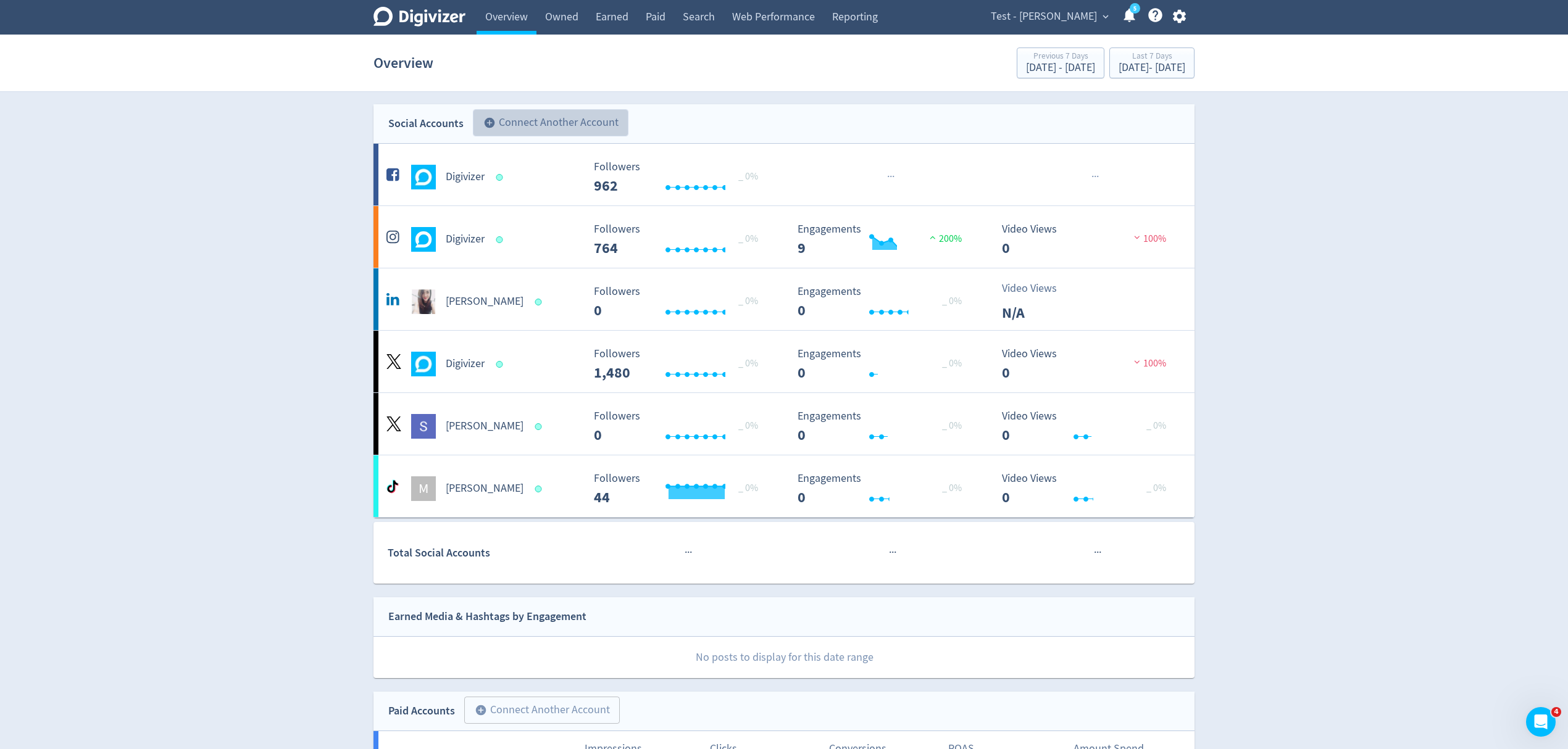
click at [568, 118] on button "add_circle Connect Another Account" at bounding box center [550, 123] width 156 height 27
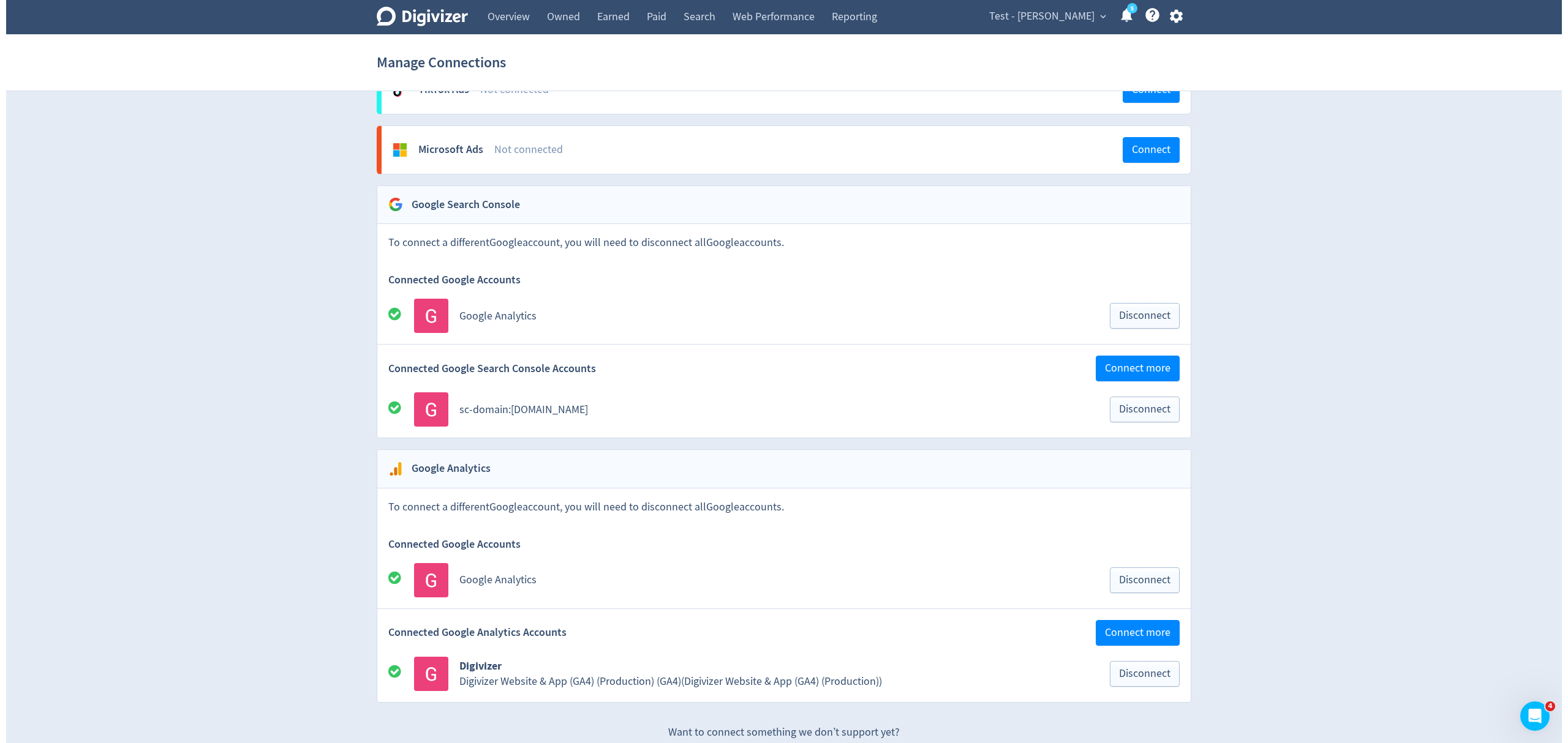
scroll to position [1431, 0]
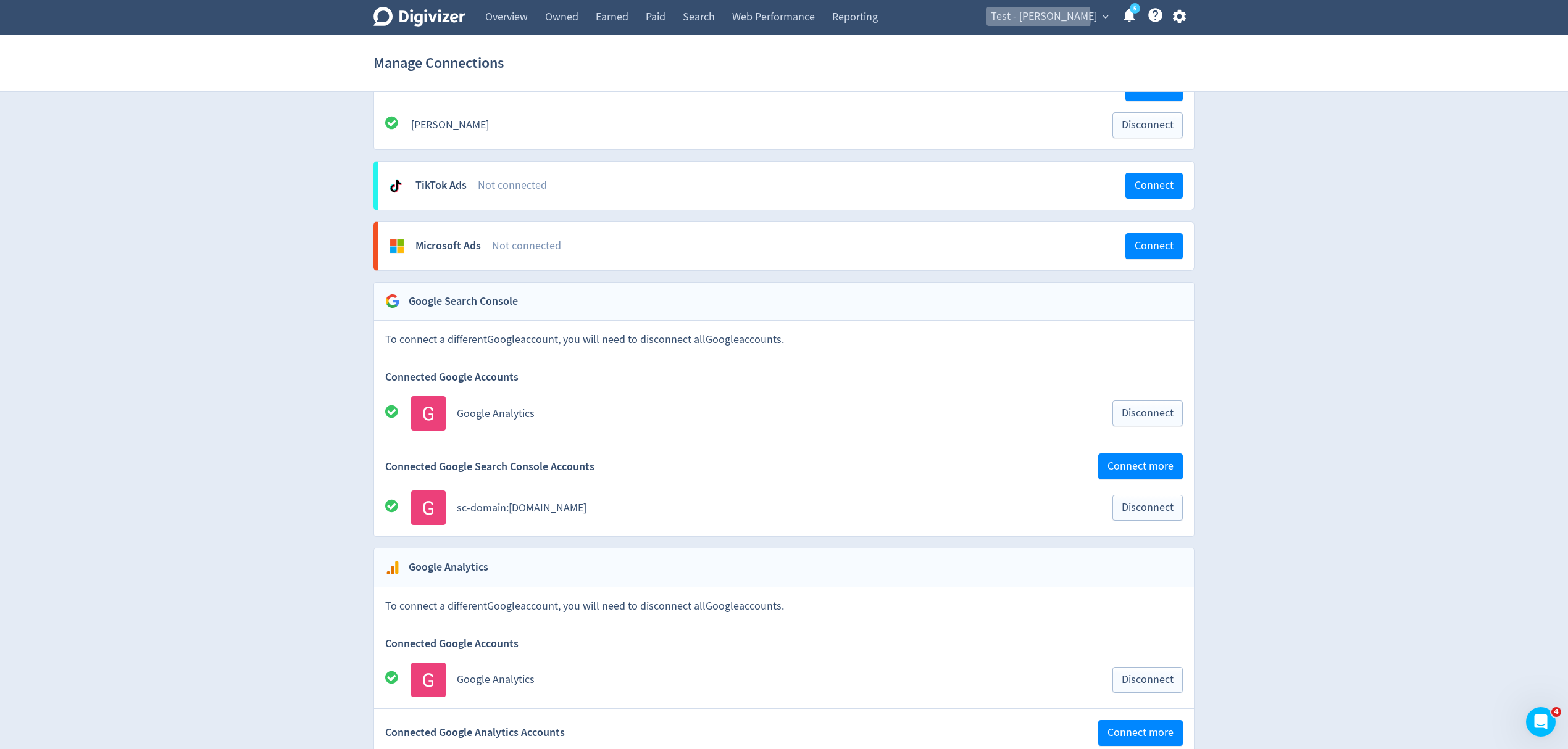
click at [1068, 18] on span "Test - [PERSON_NAME]" at bounding box center [1044, 16] width 106 height 20
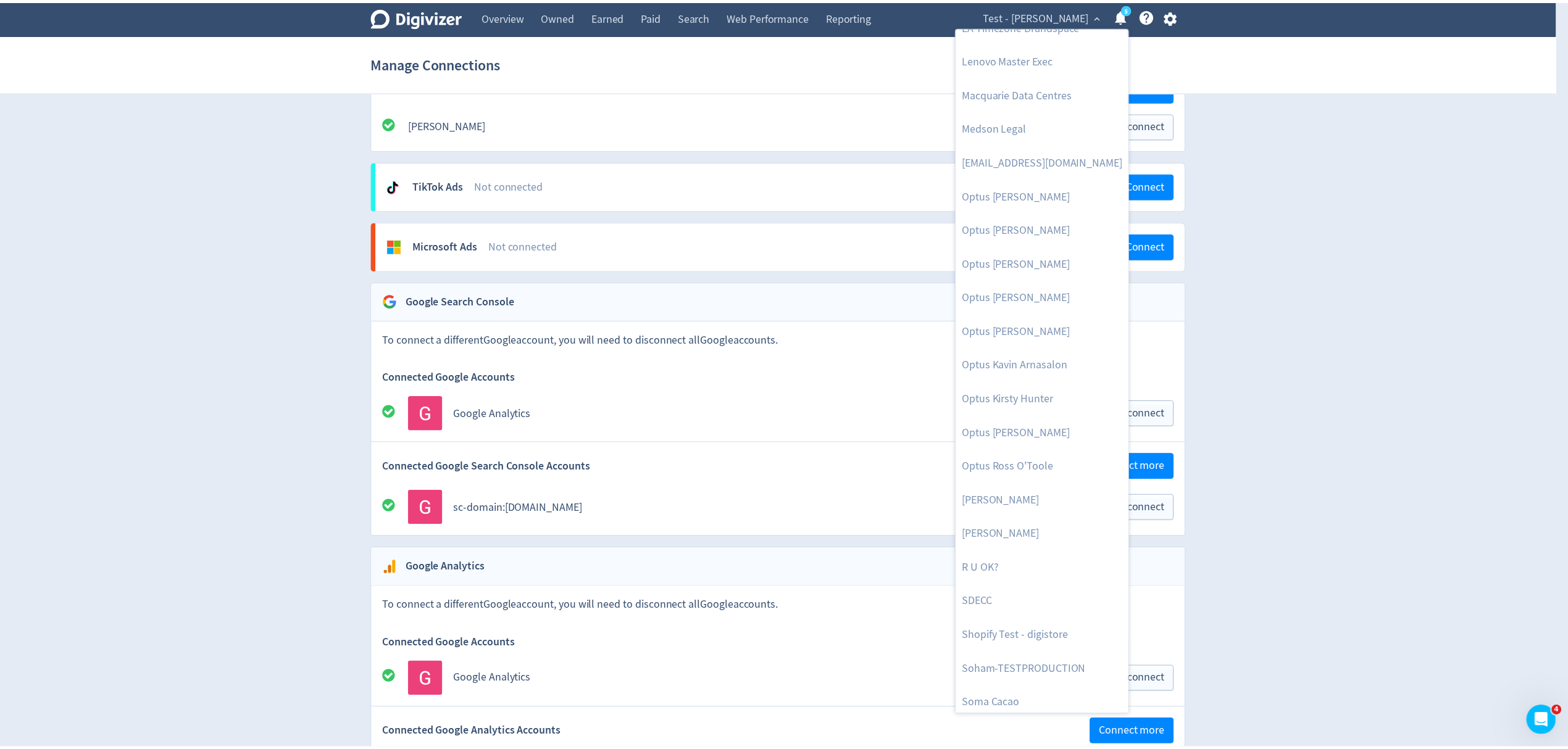
scroll to position [568, 0]
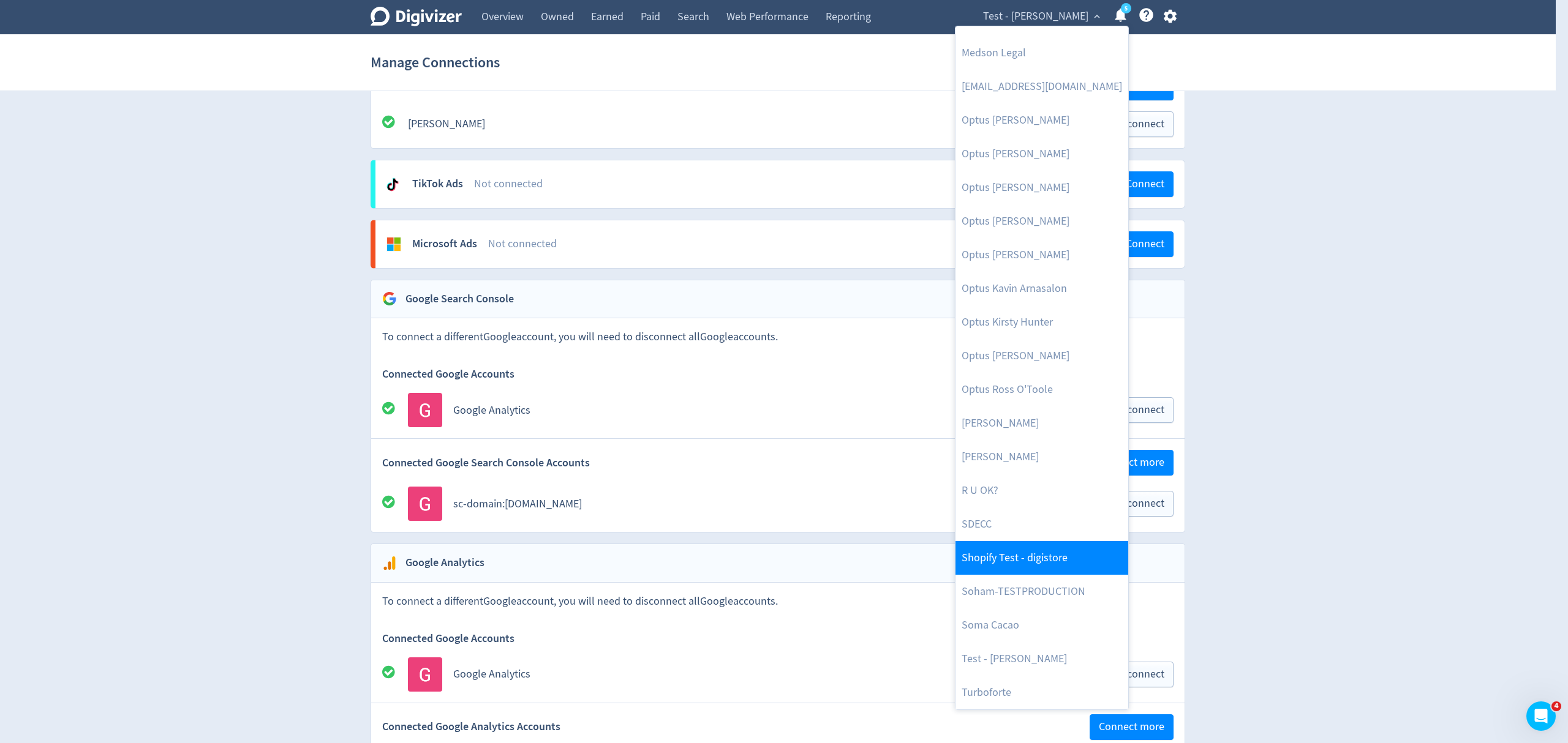
click at [1012, 552] on link "Shopify Test - digistore" at bounding box center [1042, 558] width 173 height 34
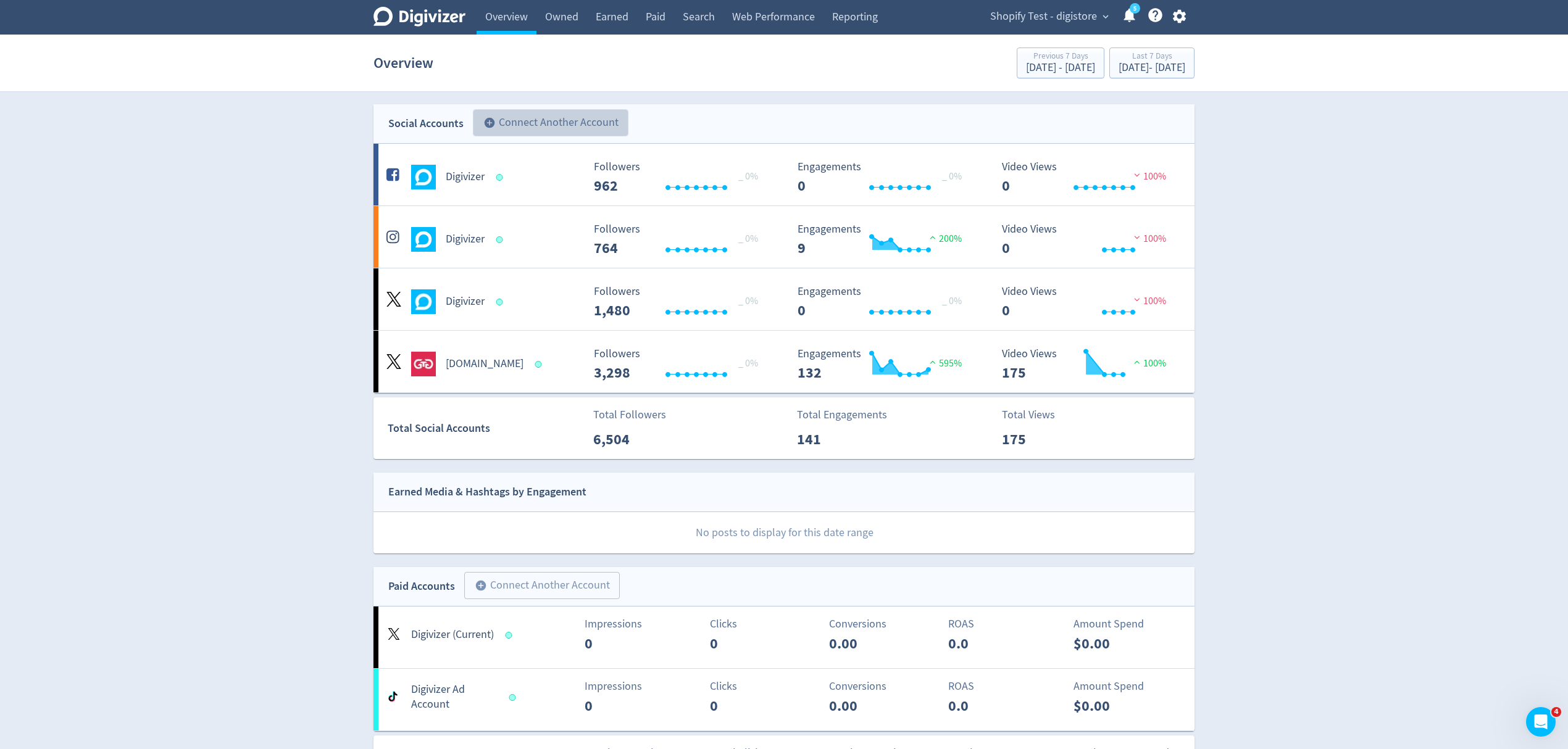
click at [561, 116] on button "add_circle Connect Another Account" at bounding box center [550, 123] width 156 height 27
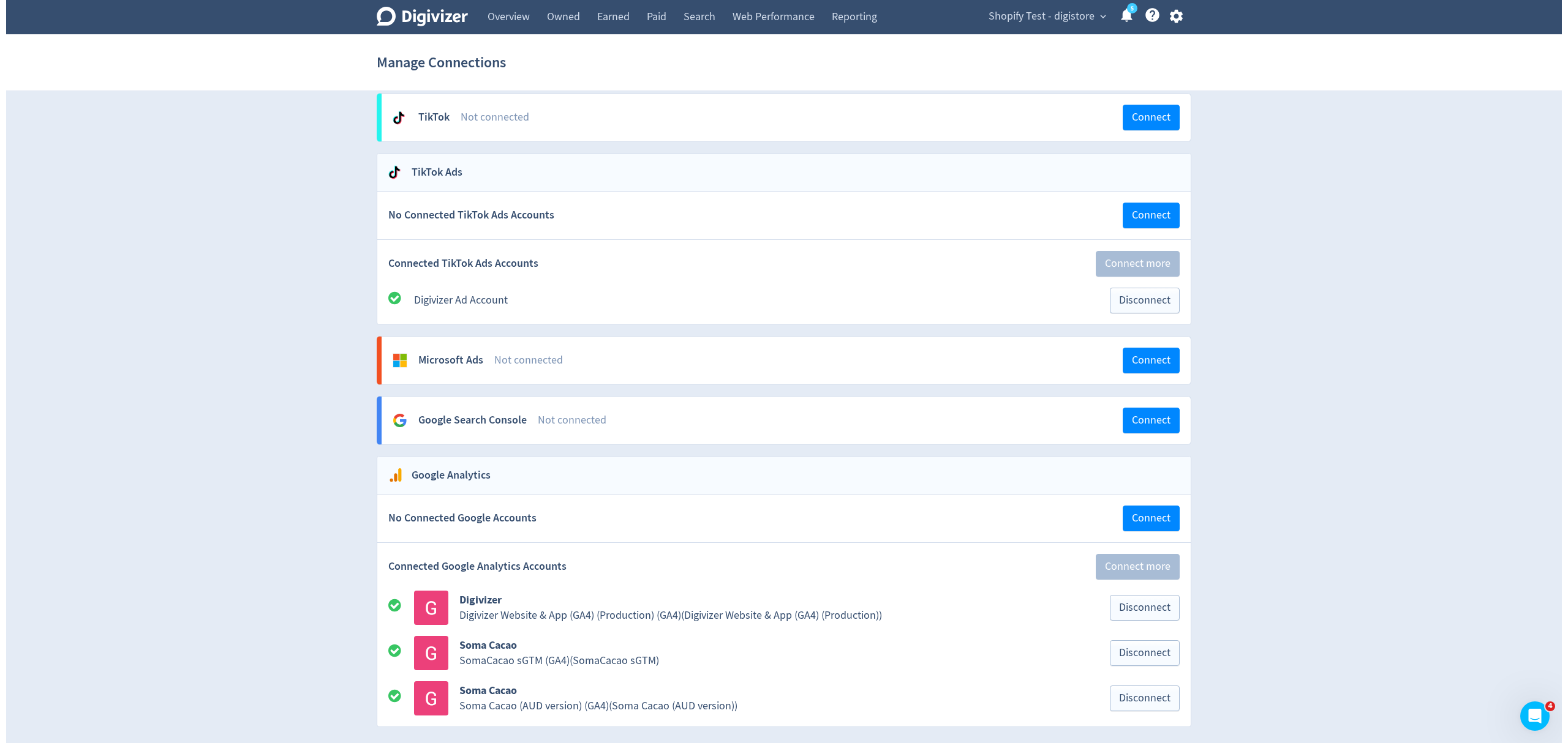
scroll to position [999, 0]
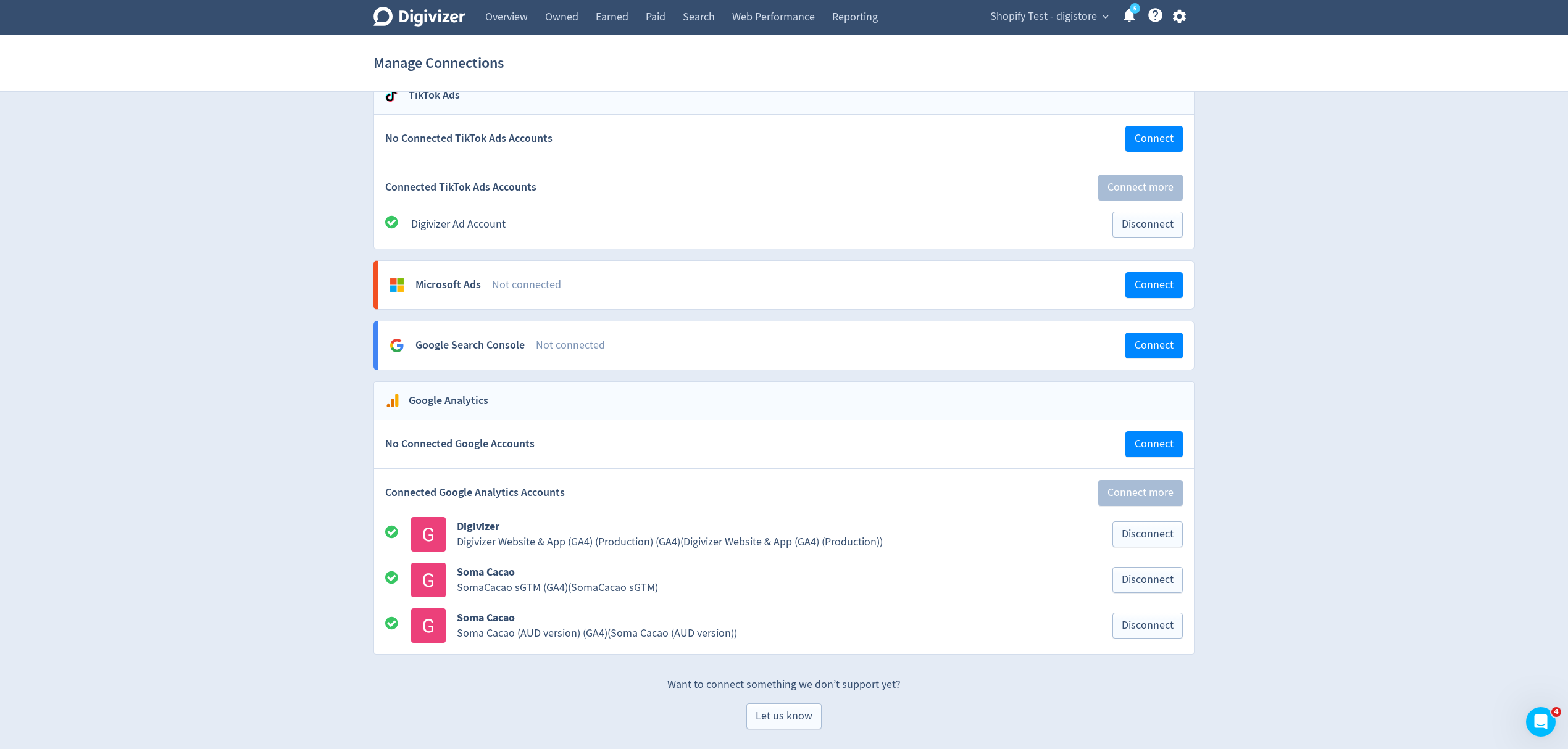
click at [1055, 14] on span "Shopify Test - digistore" at bounding box center [1043, 16] width 107 height 20
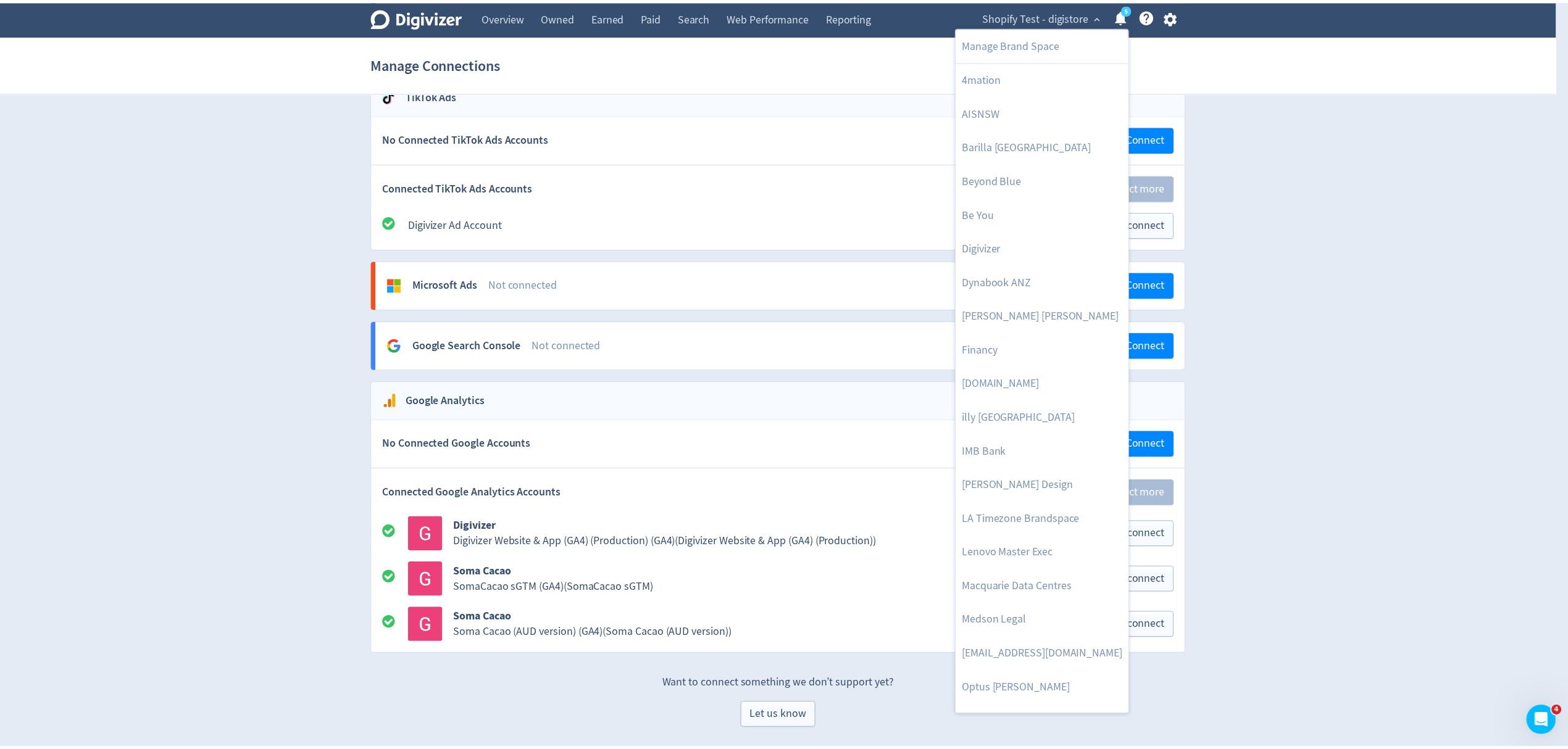
scroll to position [568, 0]
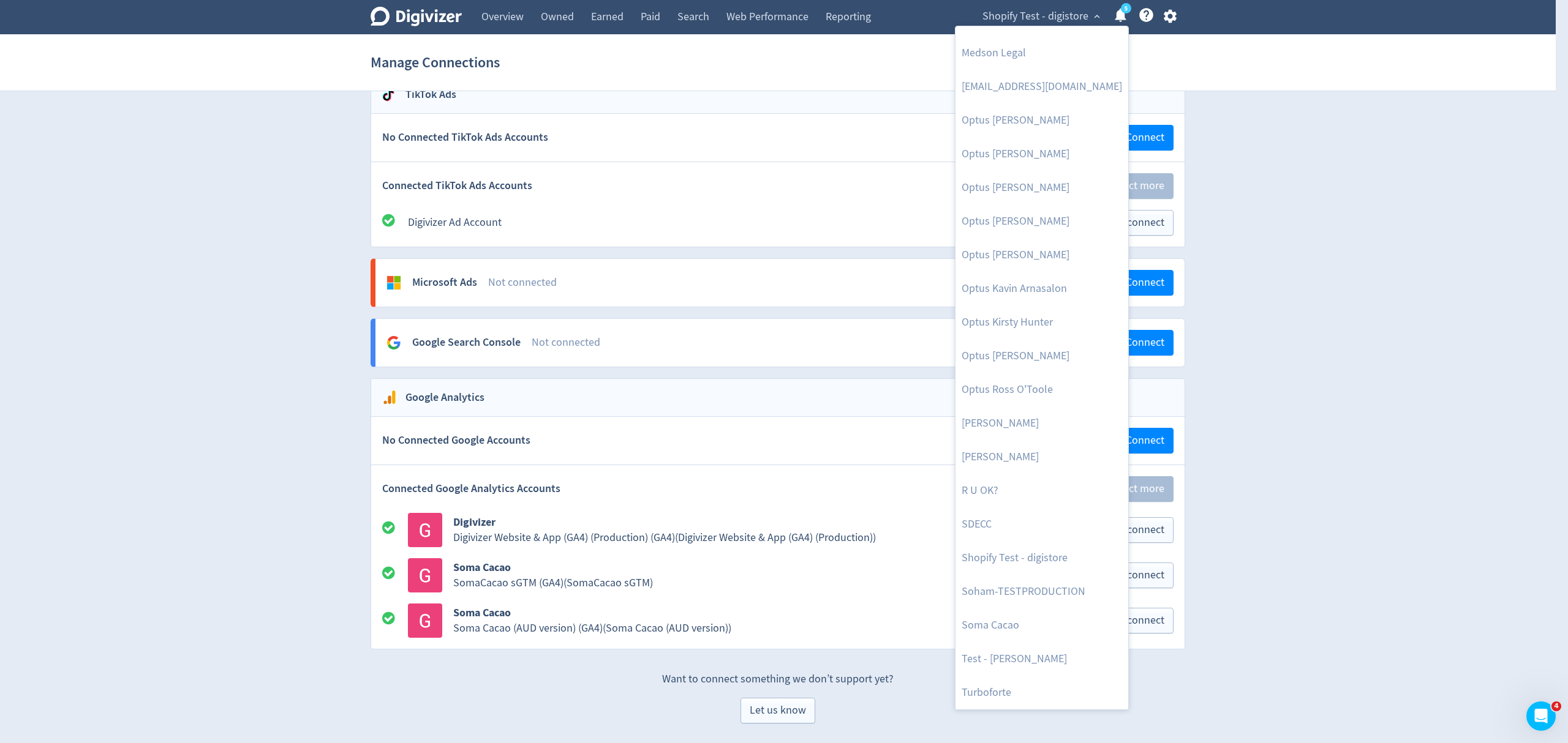
click at [1250, 618] on div at bounding box center [784, 371] width 1568 height 743
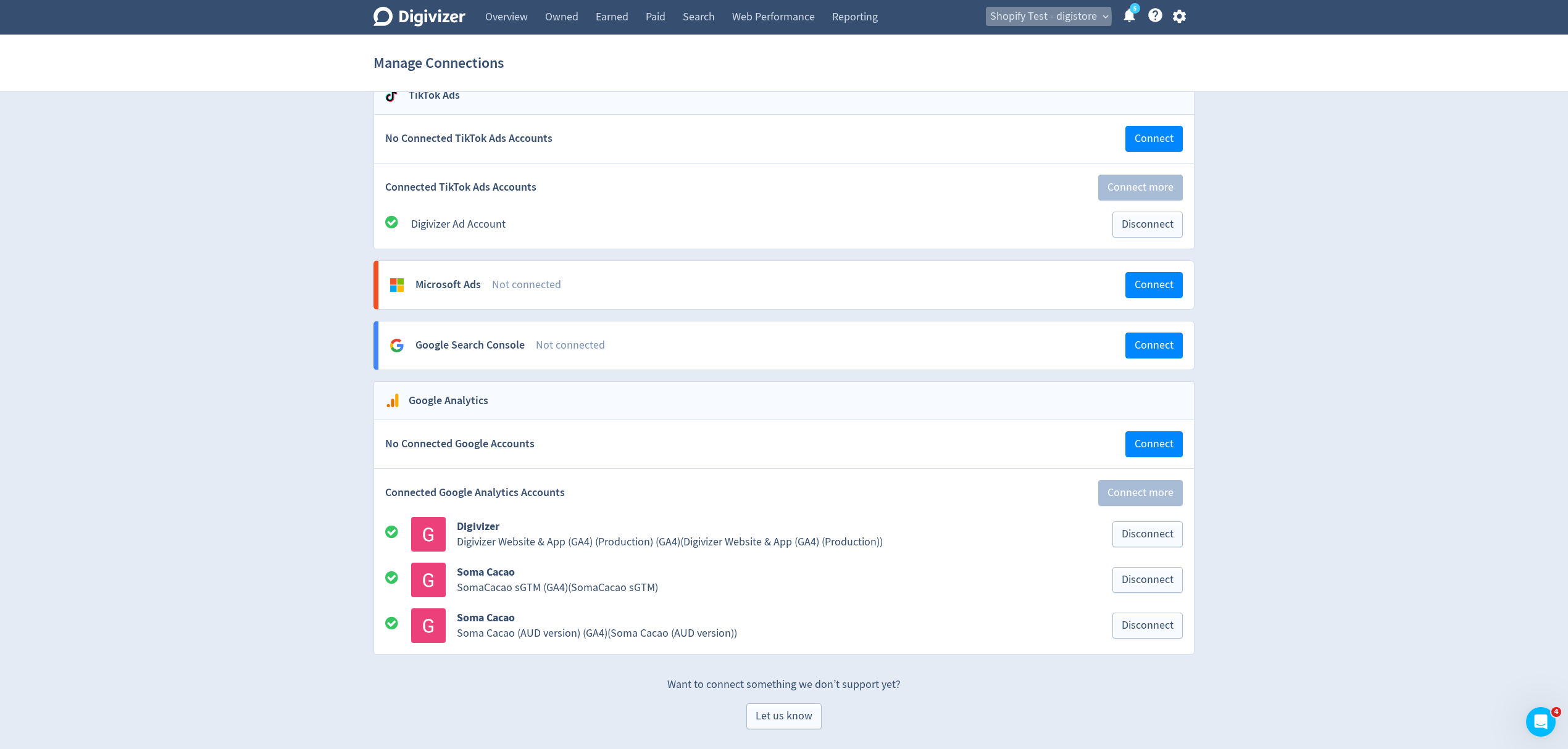
click at [1039, 18] on span "Shopify Test - digistore" at bounding box center [1043, 16] width 107 height 20
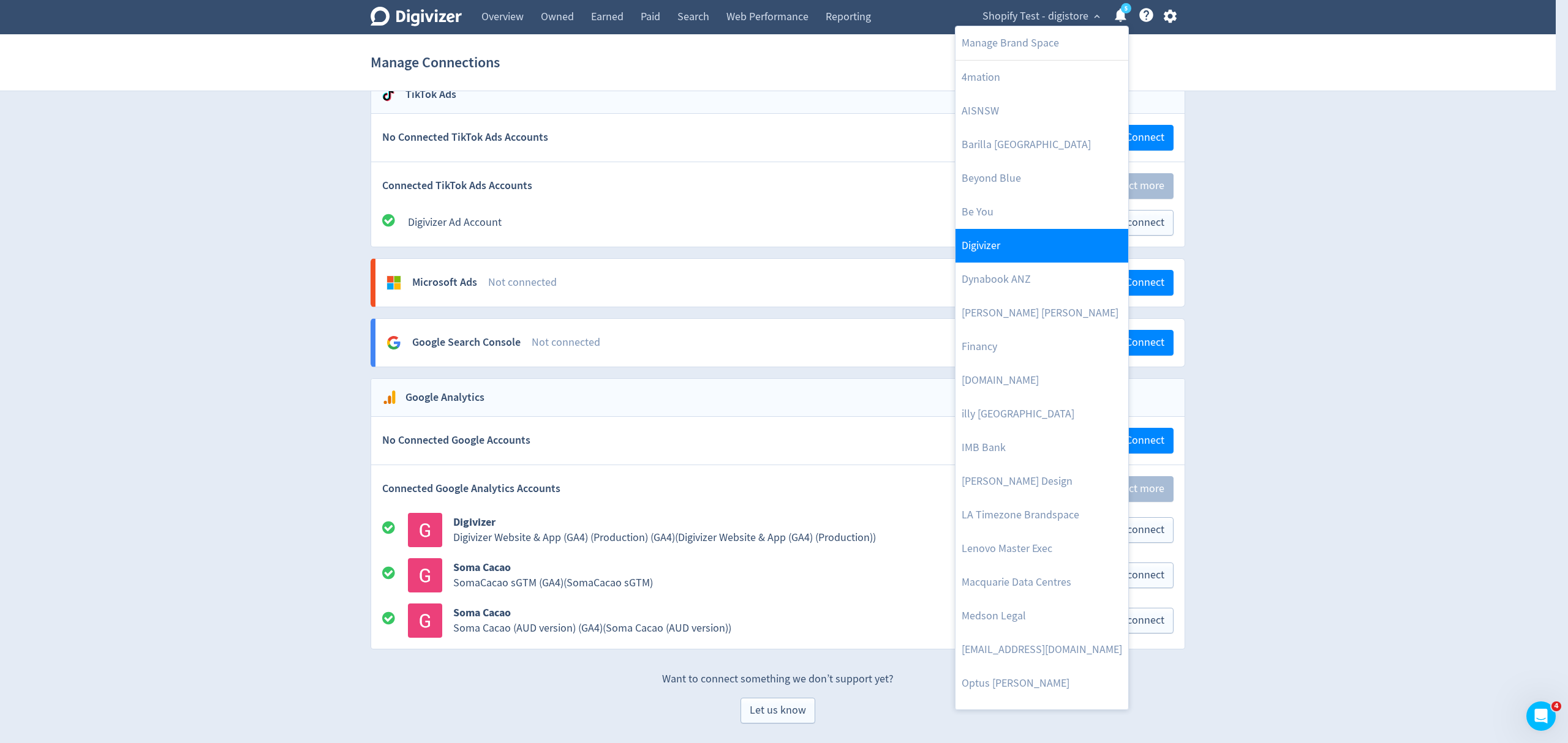
click at [1002, 250] on link "Digivizer" at bounding box center [1042, 245] width 173 height 34
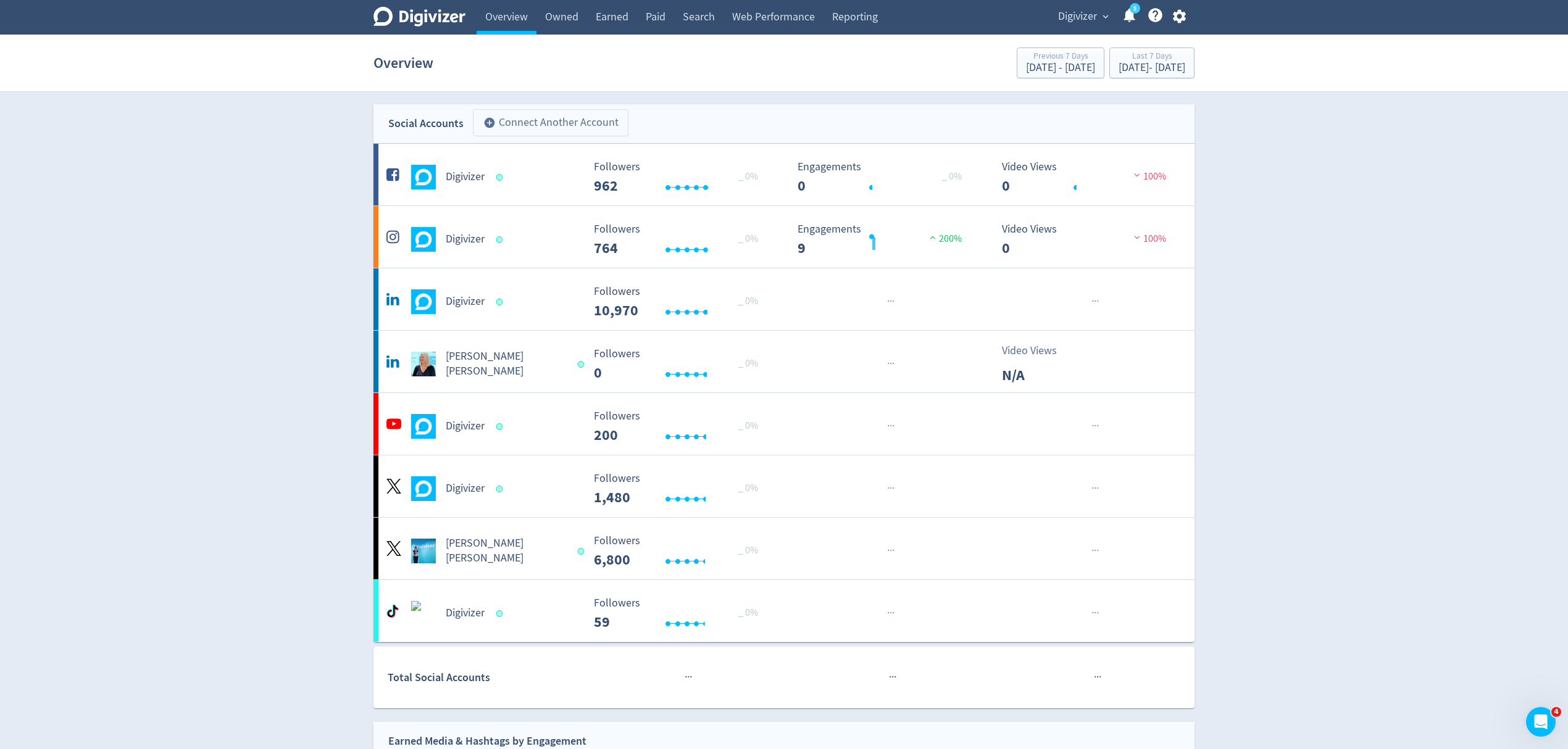
click at [551, 125] on button "add_circle Connect Another Account" at bounding box center [550, 123] width 156 height 27
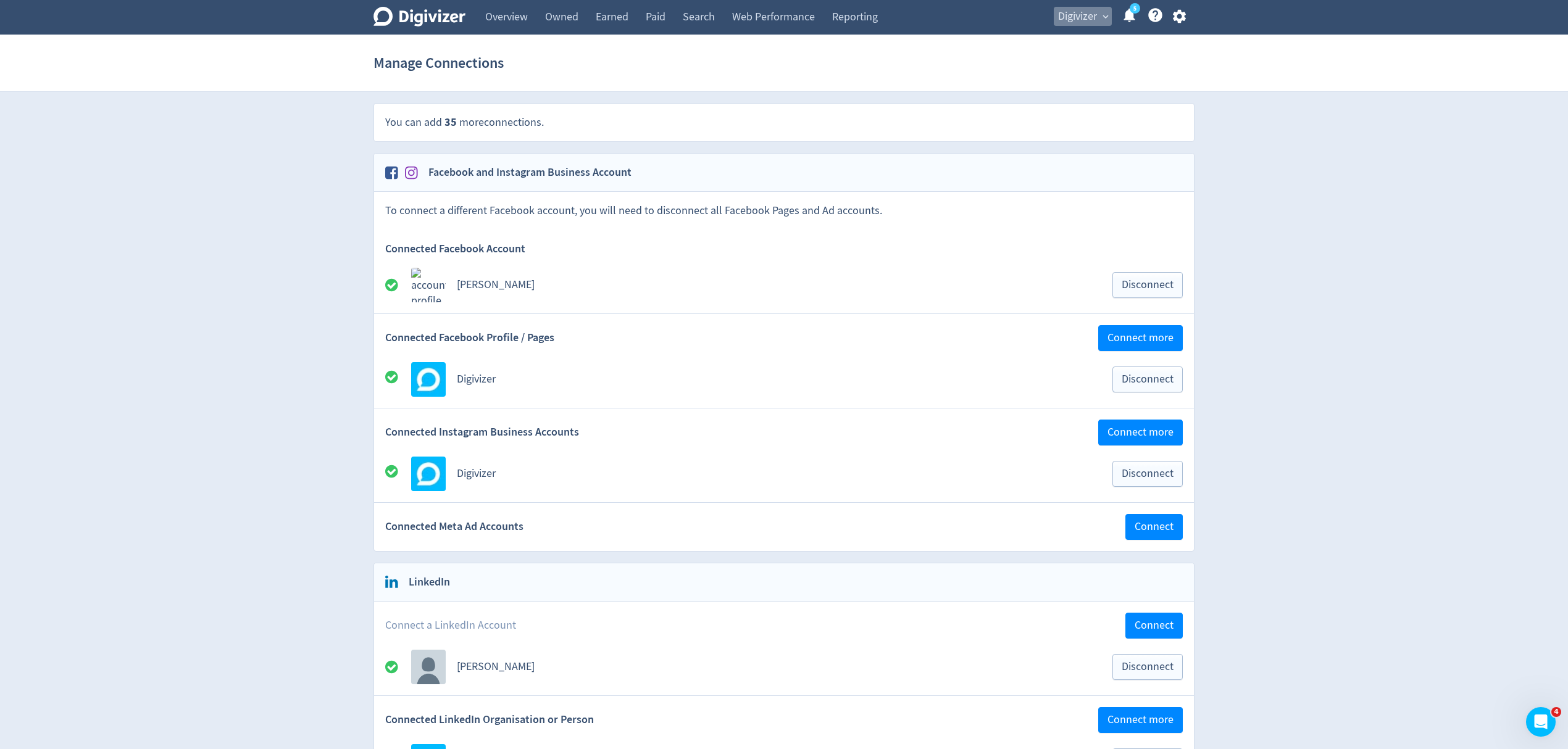
click at [1075, 20] on span "Digivizer" at bounding box center [1078, 16] width 39 height 20
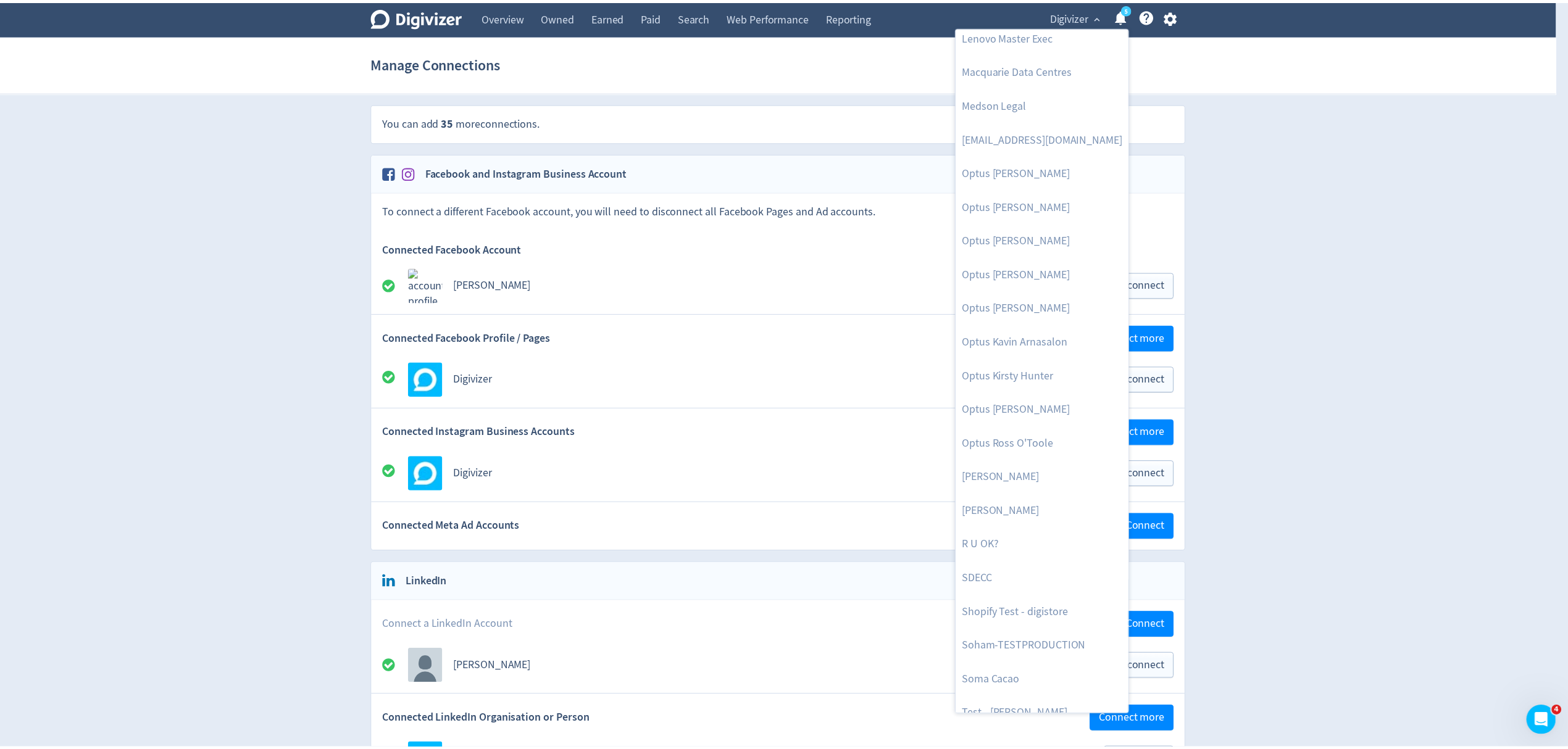
scroll to position [603, 0]
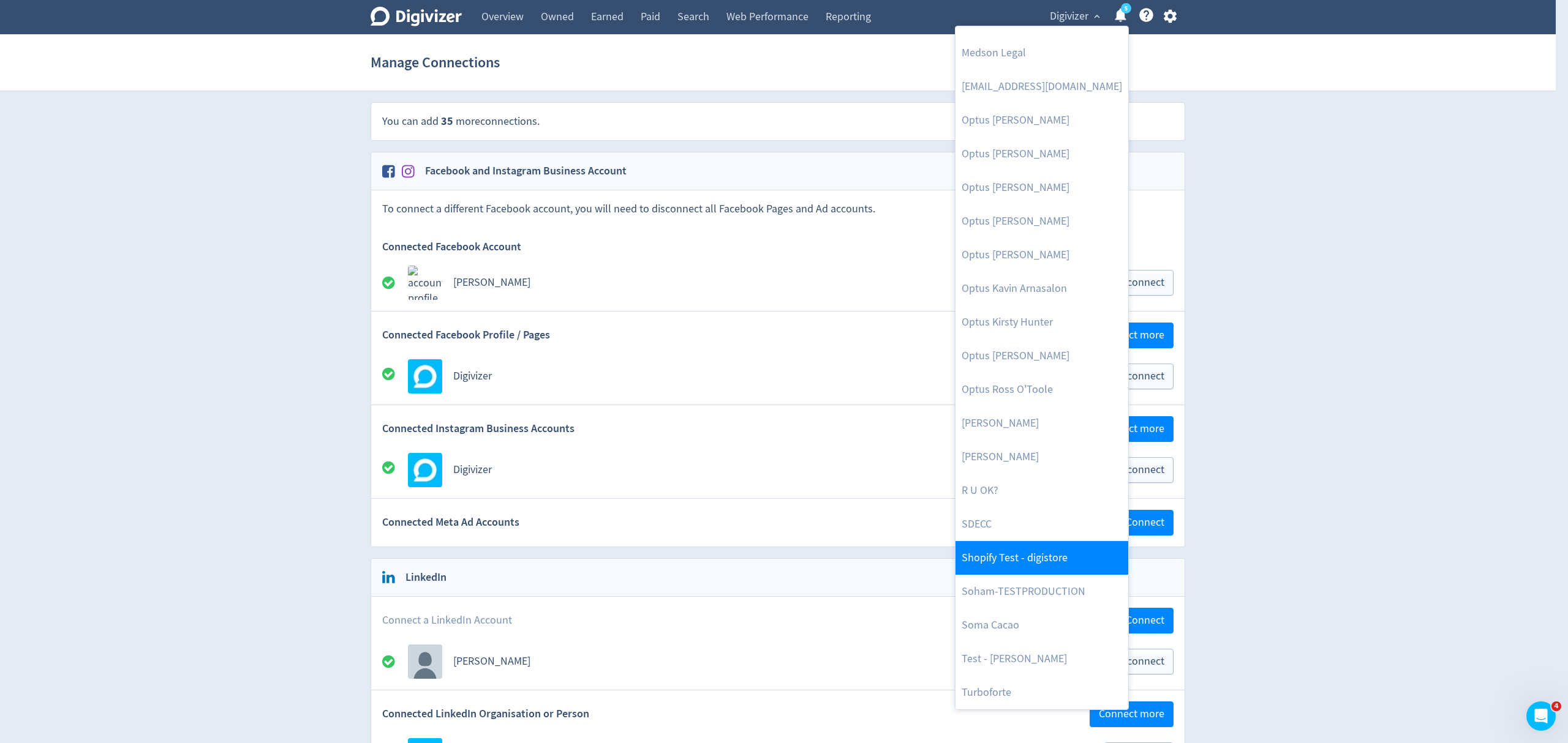
click at [1035, 560] on link "Shopify Test - digistore" at bounding box center [1042, 558] width 173 height 34
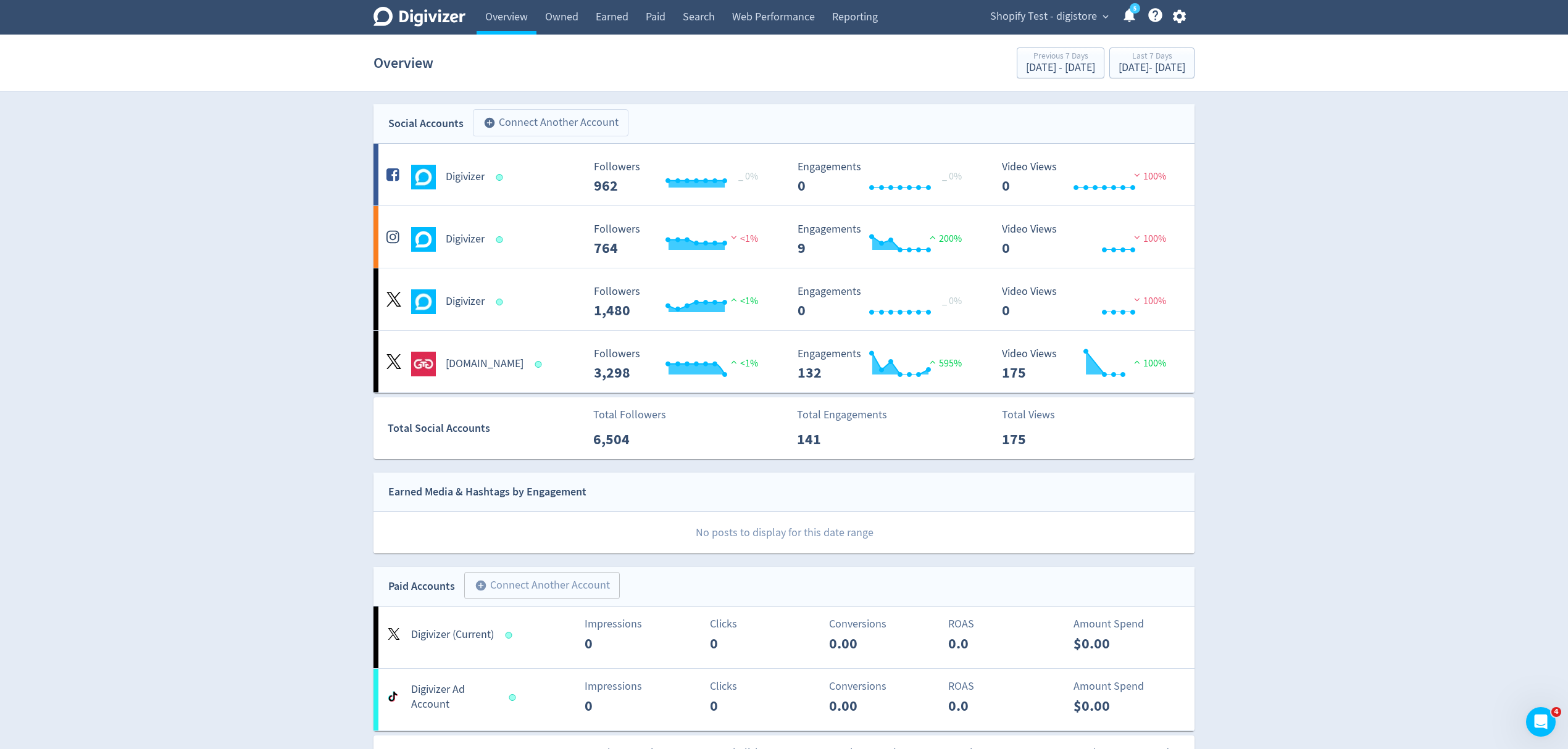
click at [583, 119] on button "add_circle Connect Another Account" at bounding box center [550, 123] width 156 height 27
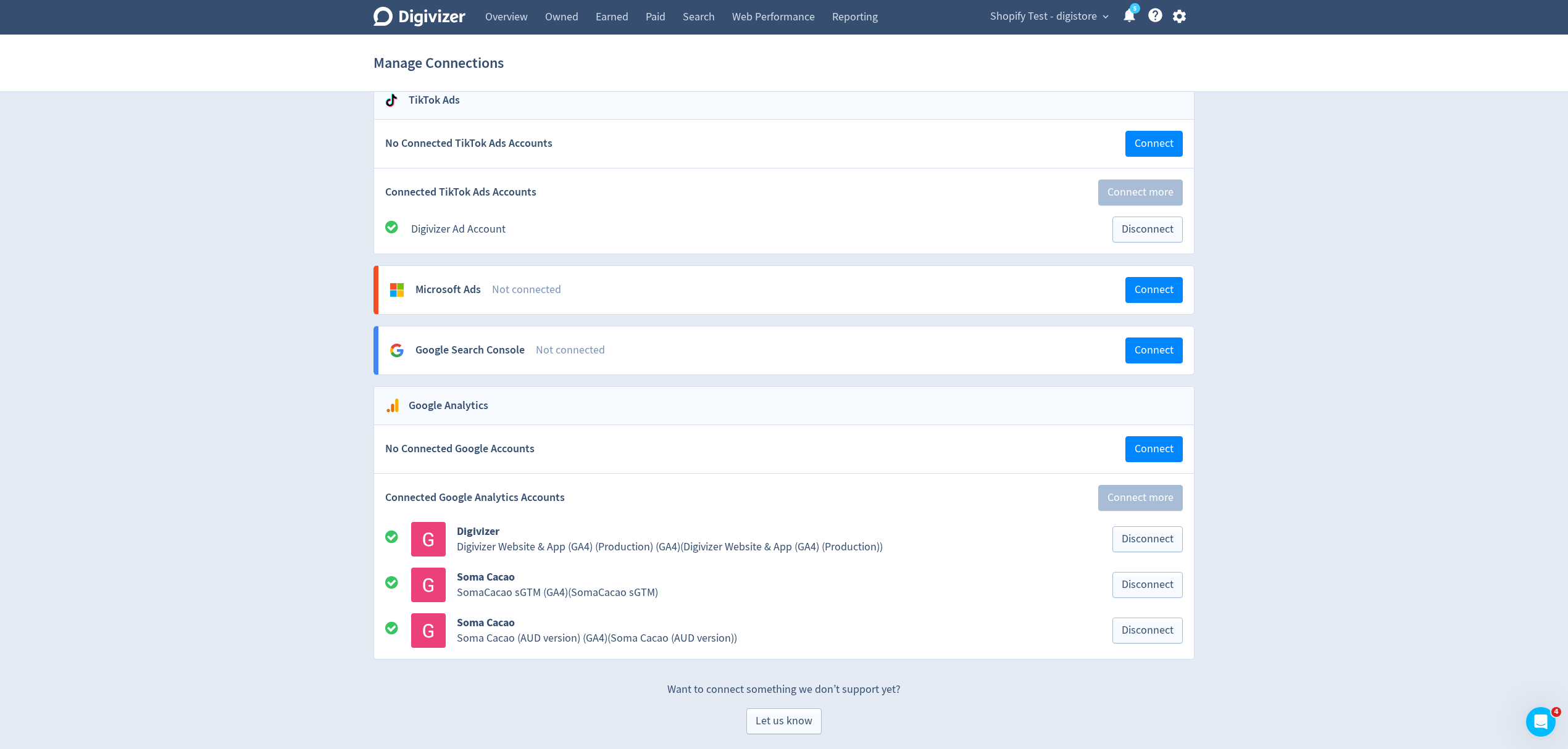
scroll to position [1007, 0]
